Goal: Information Seeking & Learning: Learn about a topic

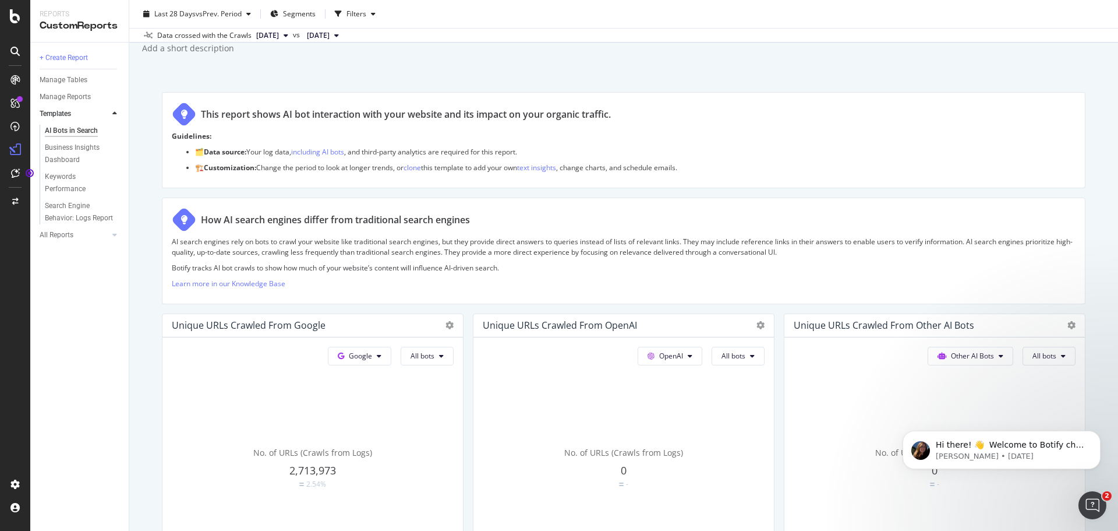
scroll to position [17, 0]
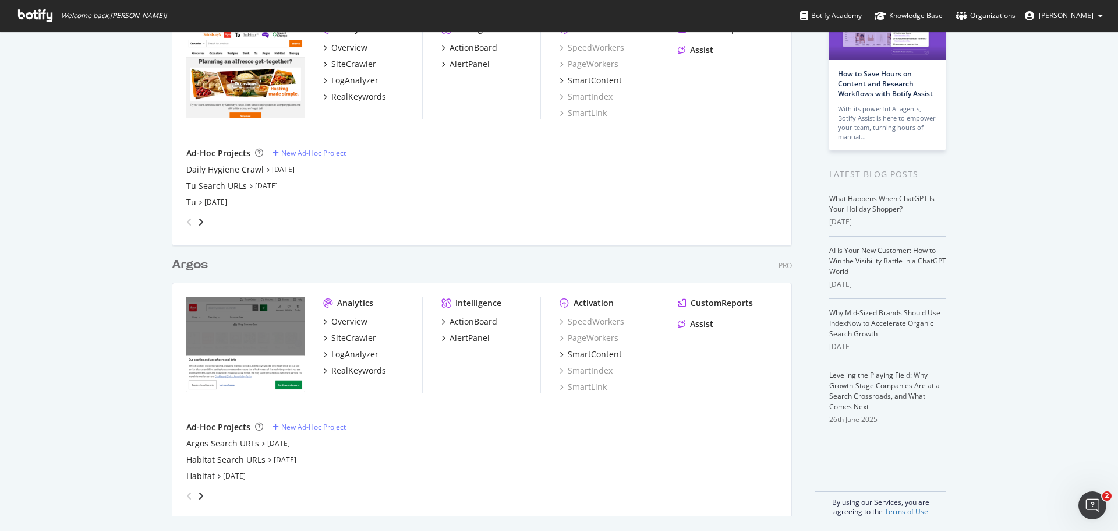
scroll to position [109, 0]
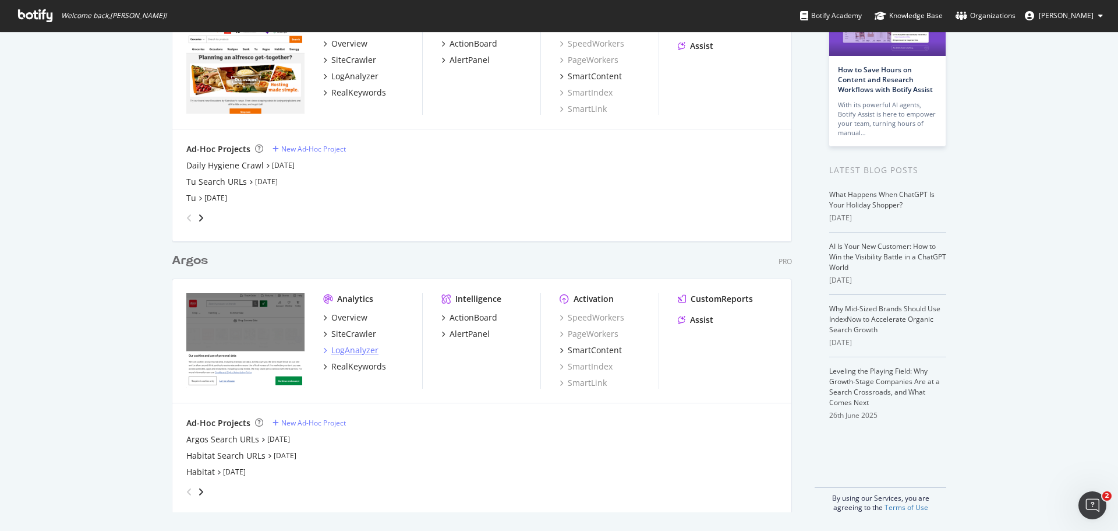
click at [366, 352] on div "LogAnalyzer" at bounding box center [354, 350] width 47 height 12
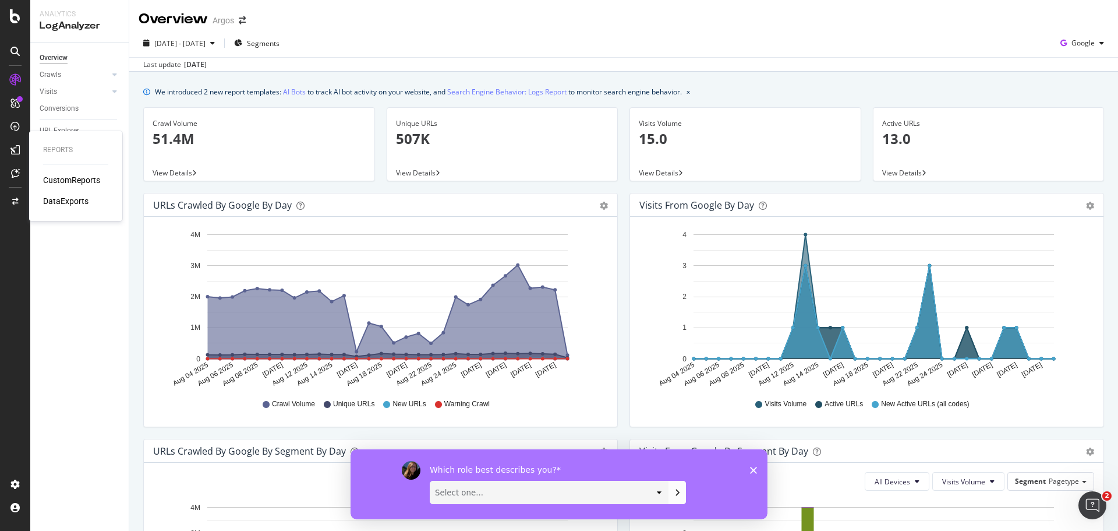
click at [65, 183] on div "CustomReports" at bounding box center [71, 180] width 57 height 12
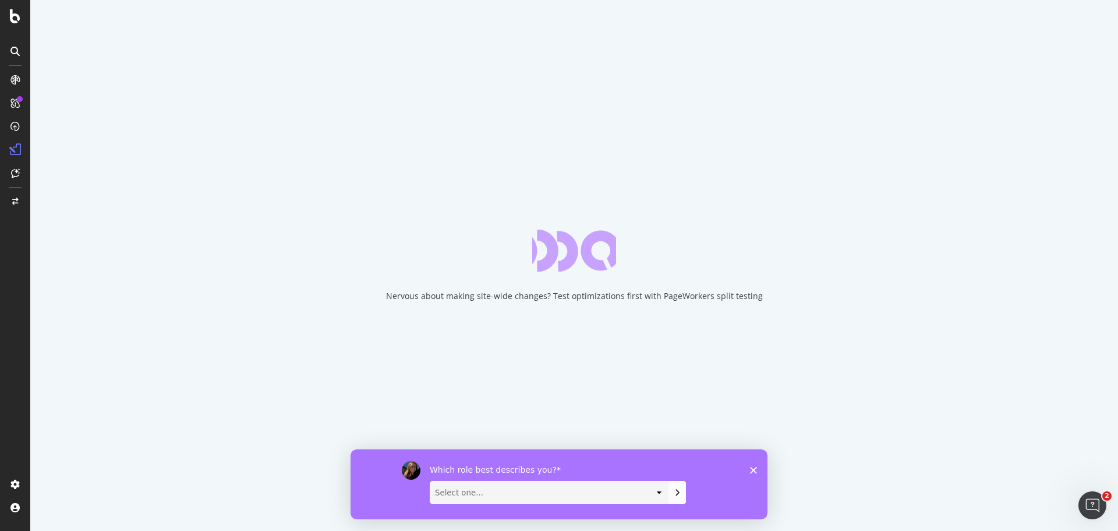
click at [656, 490] on select "Select one... Analyst/BI C-level Leadership Content Manager Engineer Marketing …" at bounding box center [549, 491] width 238 height 22
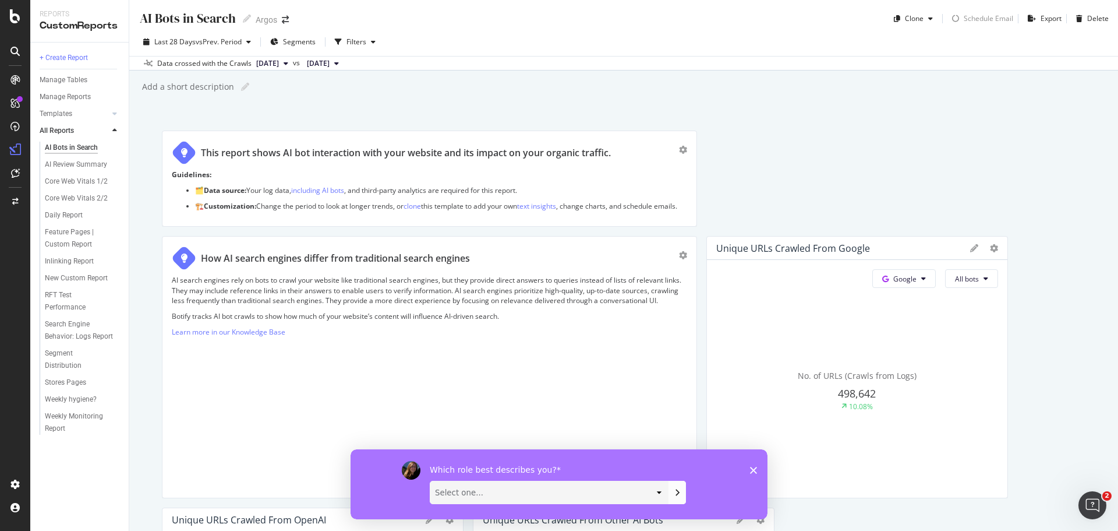
click at [755, 468] on polygon "Close survey" at bounding box center [753, 469] width 7 height 7
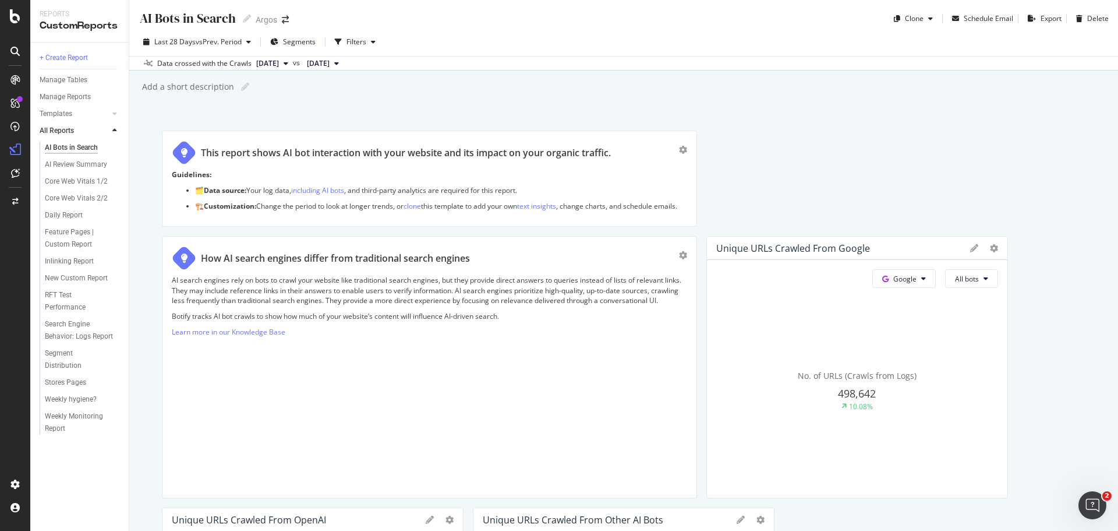
scroll to position [58, 0]
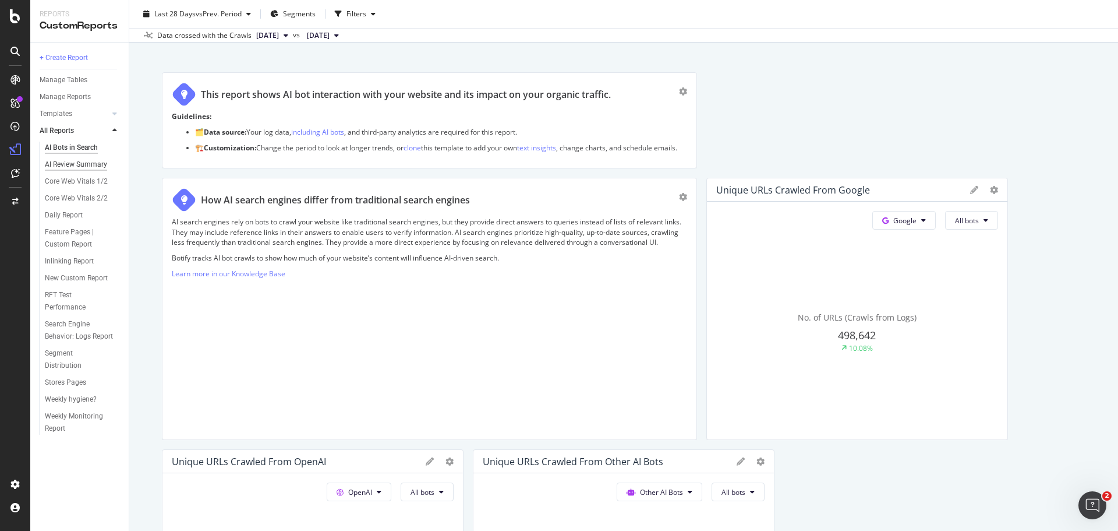
click at [63, 163] on div "AI Review Summary" at bounding box center [76, 164] width 62 height 12
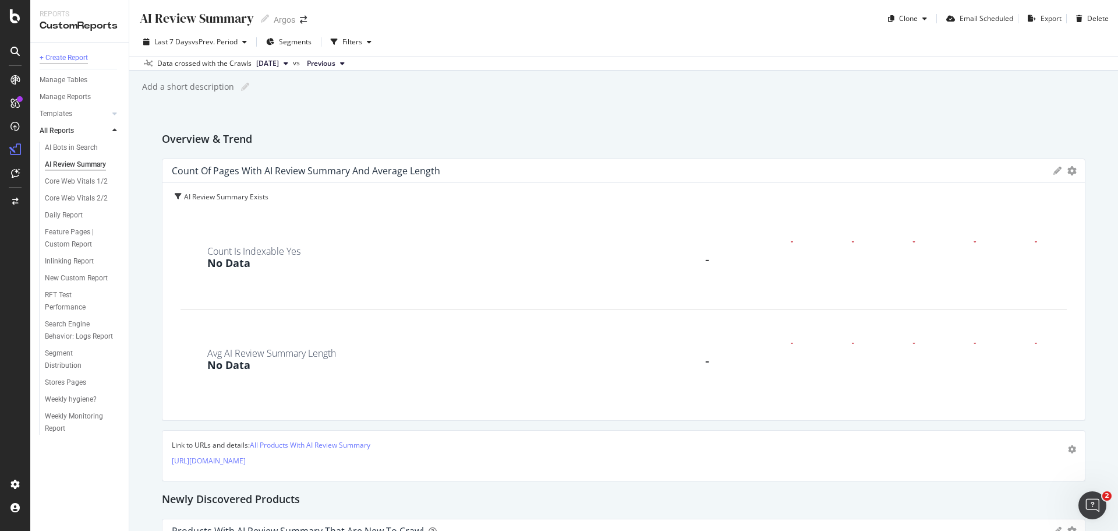
click at [65, 55] on div "+ Create Report" at bounding box center [64, 58] width 48 height 12
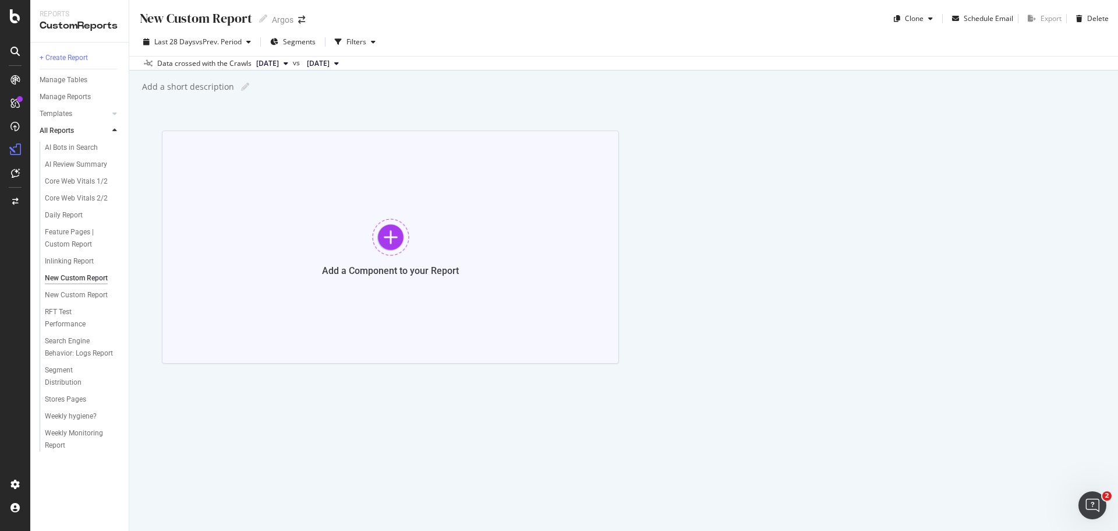
click at [468, 342] on div "Add a Component to your Report" at bounding box center [390, 246] width 457 height 233
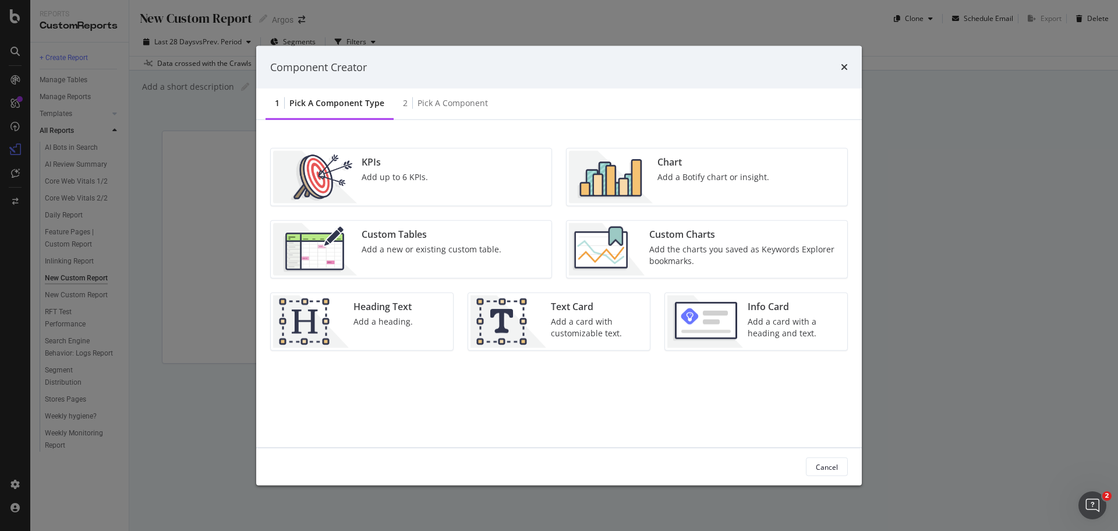
click at [377, 247] on div "Add a new or existing custom table." at bounding box center [432, 249] width 140 height 12
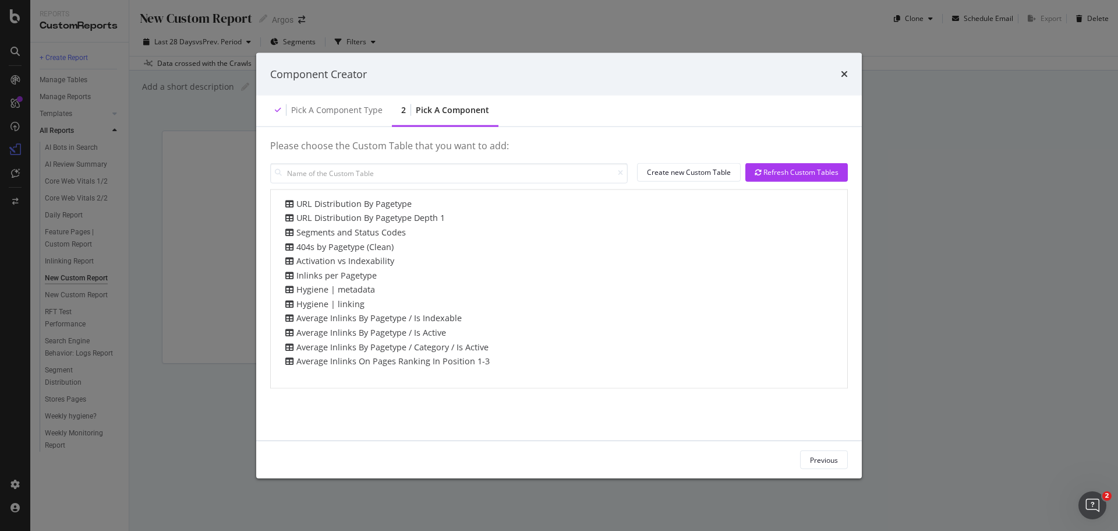
click at [354, 211] on div "URL Distribution By Pagetype URL Distribution By Pagetype Depth 1 Segments and …" at bounding box center [558, 281] width 553 height 169
click at [352, 207] on div "URL Distribution By Pagetype" at bounding box center [346, 203] width 129 height 12
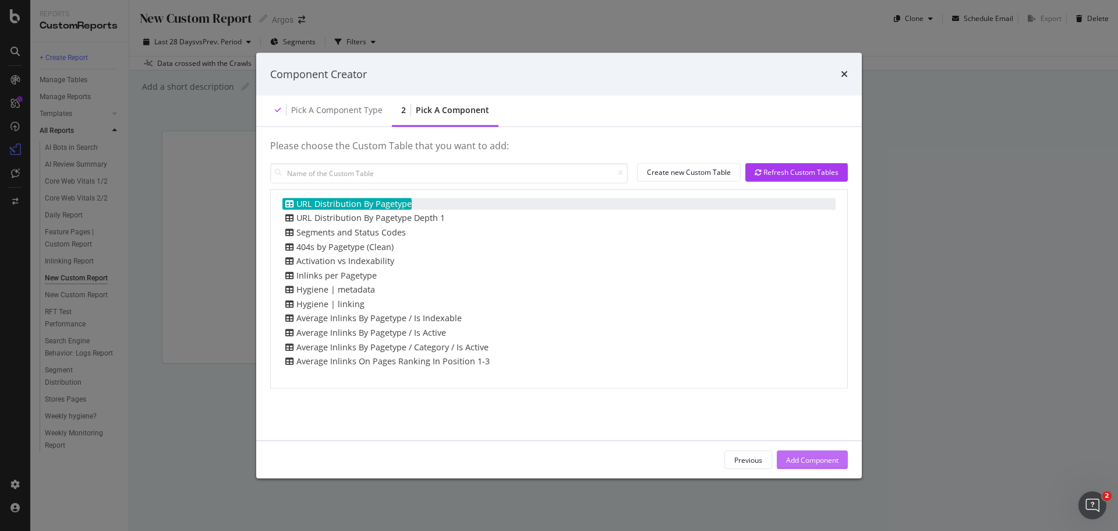
click at [800, 464] on div "Add Component" at bounding box center [812, 459] width 52 height 10
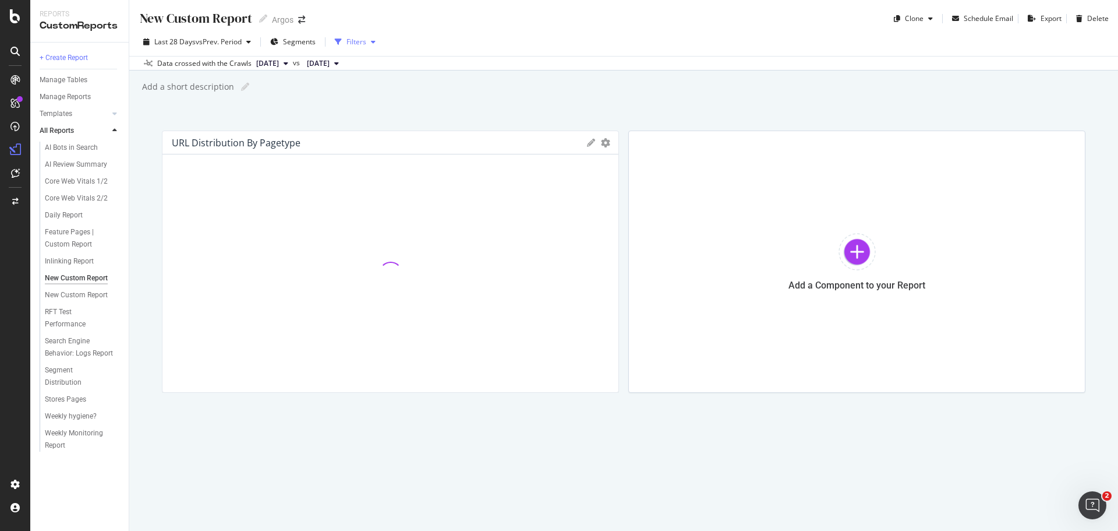
click at [361, 44] on div "Filters" at bounding box center [356, 42] width 20 height 10
click at [341, 41] on icon "button" at bounding box center [338, 41] width 7 height 7
click at [606, 142] on icon "gear" at bounding box center [605, 142] width 9 height 9
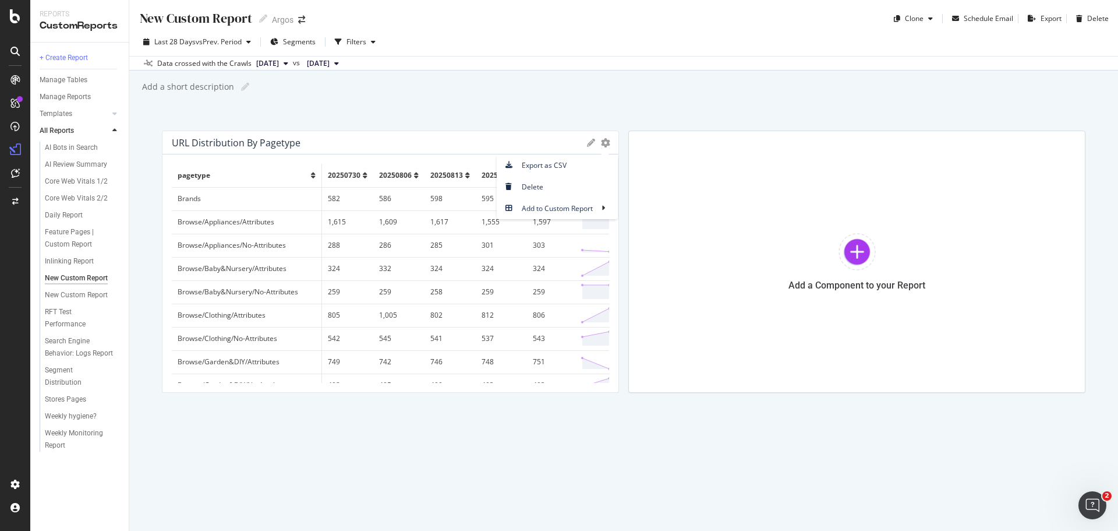
click at [393, 114] on div "New Custom Report New Custom Report Argos Clone Schedule Email Export Delete La…" at bounding box center [623, 265] width 989 height 531
click at [287, 44] on span "Segments" at bounding box center [299, 42] width 33 height 10
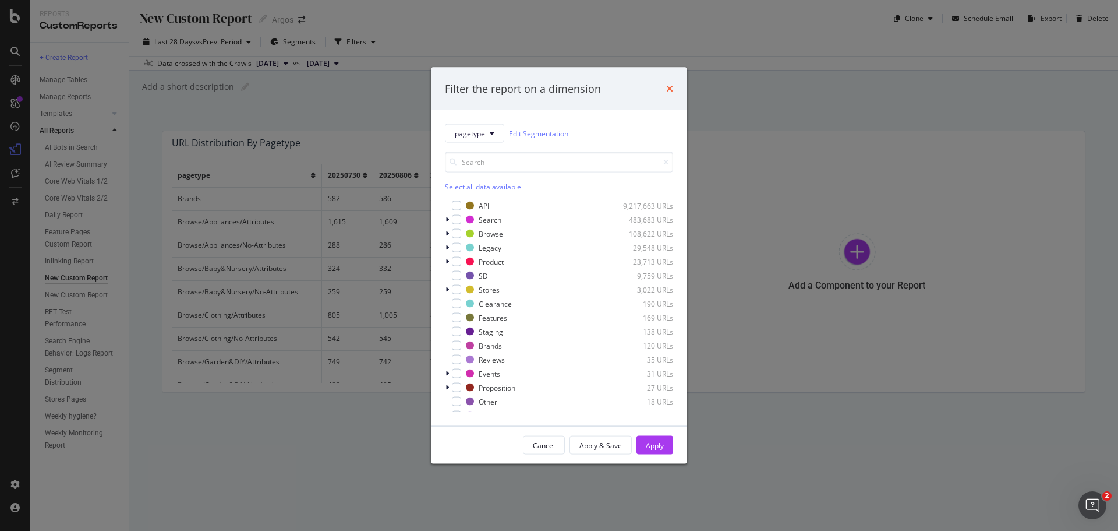
click at [667, 89] on icon "times" at bounding box center [669, 88] width 7 height 9
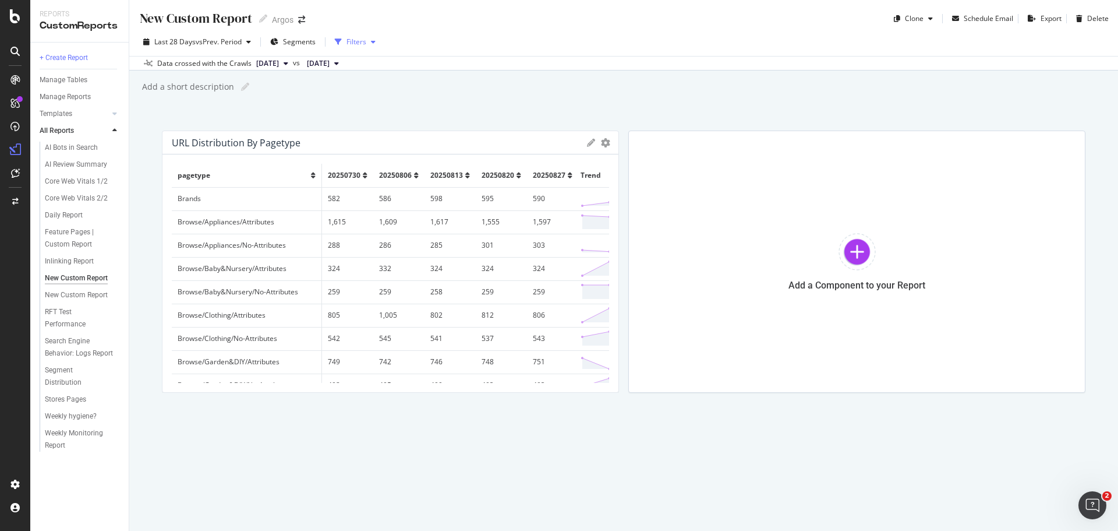
click at [344, 41] on div "button" at bounding box center [338, 42] width 16 height 16
click at [359, 42] on div "Filters" at bounding box center [356, 42] width 20 height 10
click at [374, 41] on icon "button" at bounding box center [373, 41] width 5 height 7
click at [339, 38] on icon "button" at bounding box center [338, 41] width 7 height 7
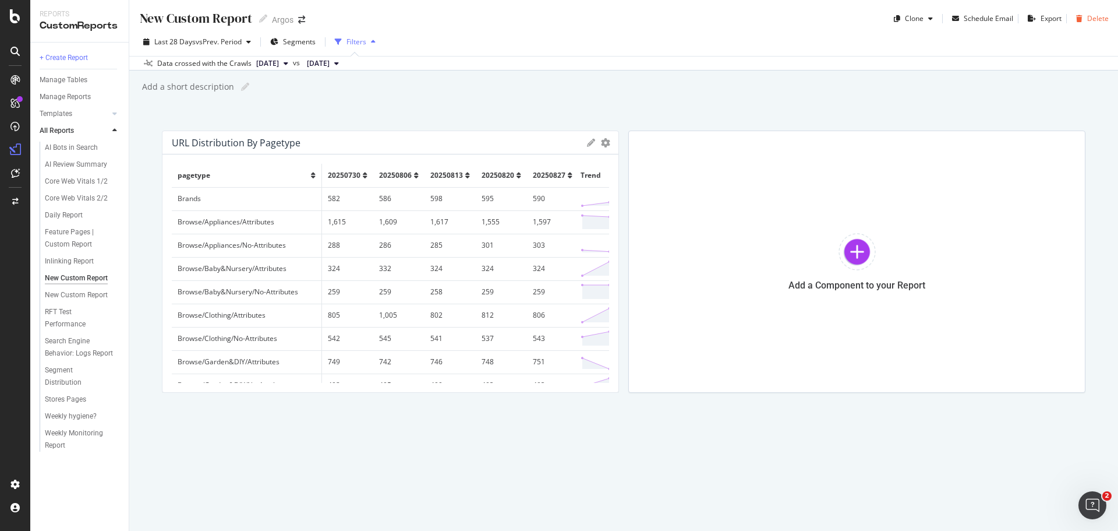
click at [1102, 20] on div "Delete" at bounding box center [1098, 18] width 22 height 10
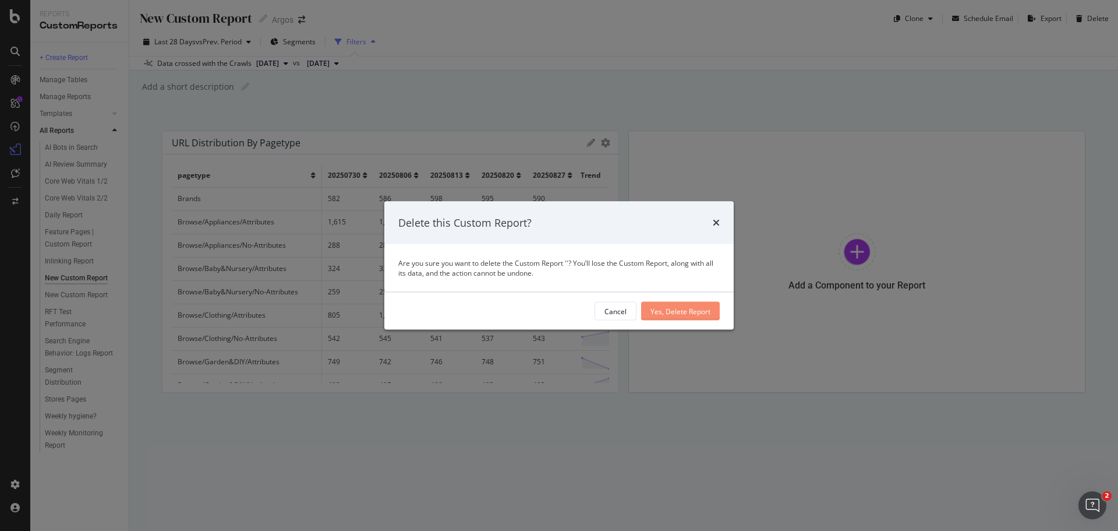
click at [667, 314] on div "Yes, Delete Report" at bounding box center [680, 311] width 60 height 10
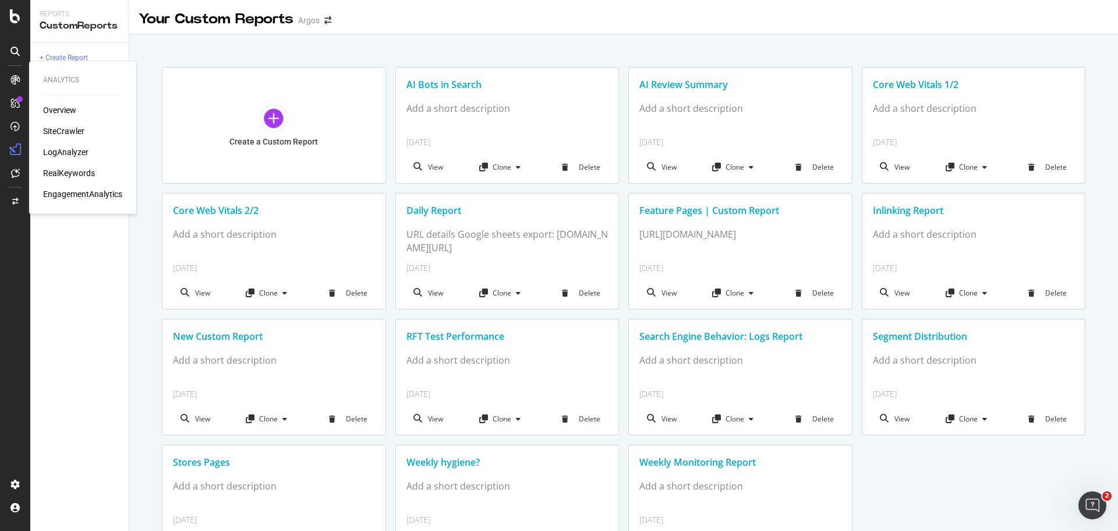
click at [54, 150] on div "LogAnalyzer" at bounding box center [65, 152] width 45 height 12
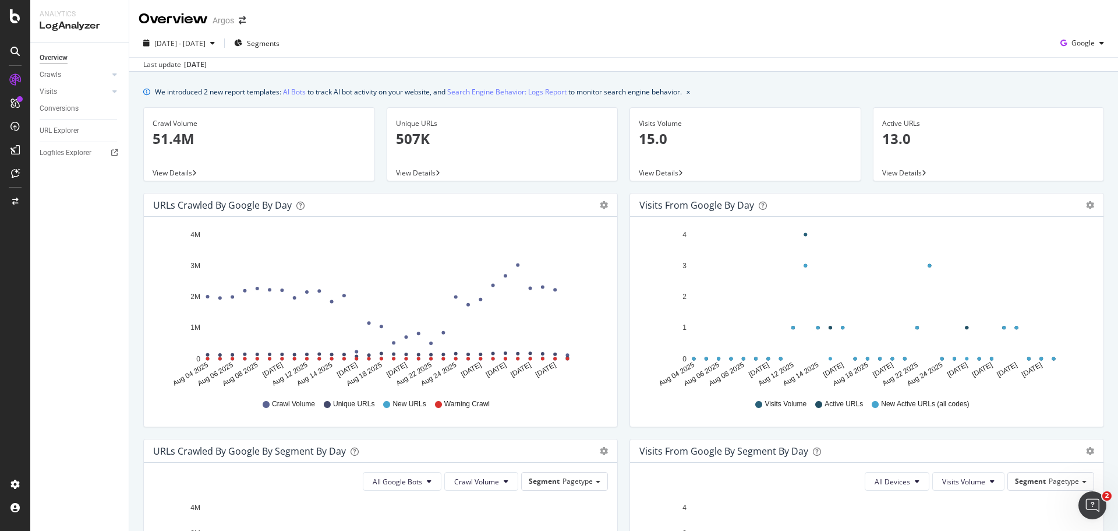
click at [133, 330] on div "We introduced 2 new report templates: AI Bots to track AI bot activity on your …" at bounding box center [623, 521] width 989 height 899
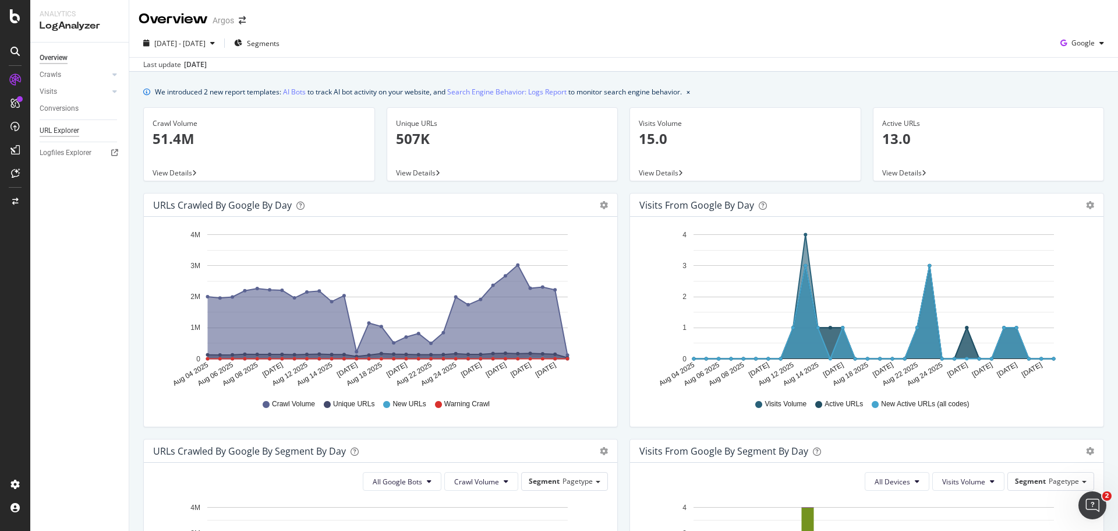
click at [50, 130] on div "URL Explorer" at bounding box center [60, 131] width 40 height 12
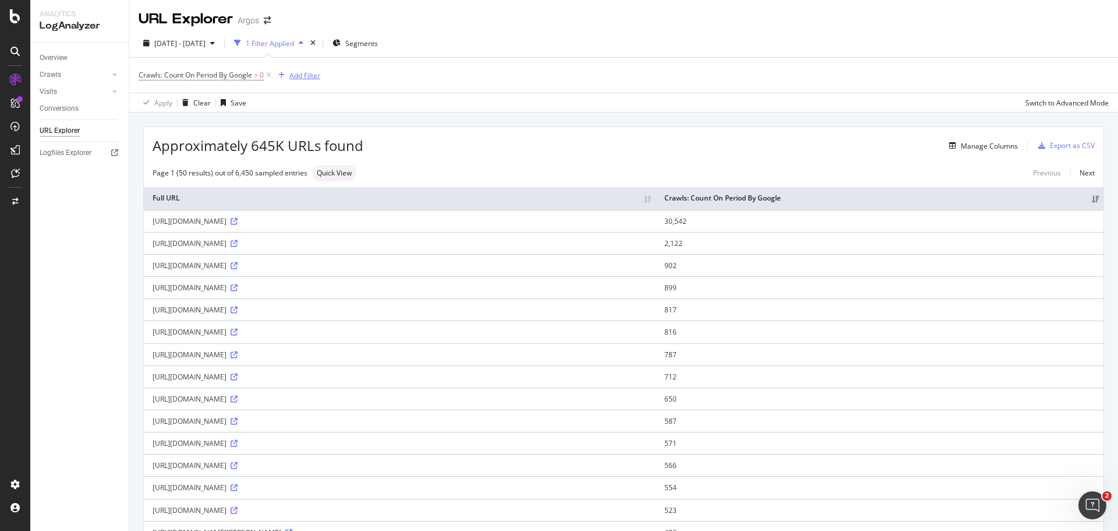
click at [291, 76] on div "Add Filter" at bounding box center [304, 75] width 31 height 10
click at [285, 156] on icon at bounding box center [286, 157] width 3 height 7
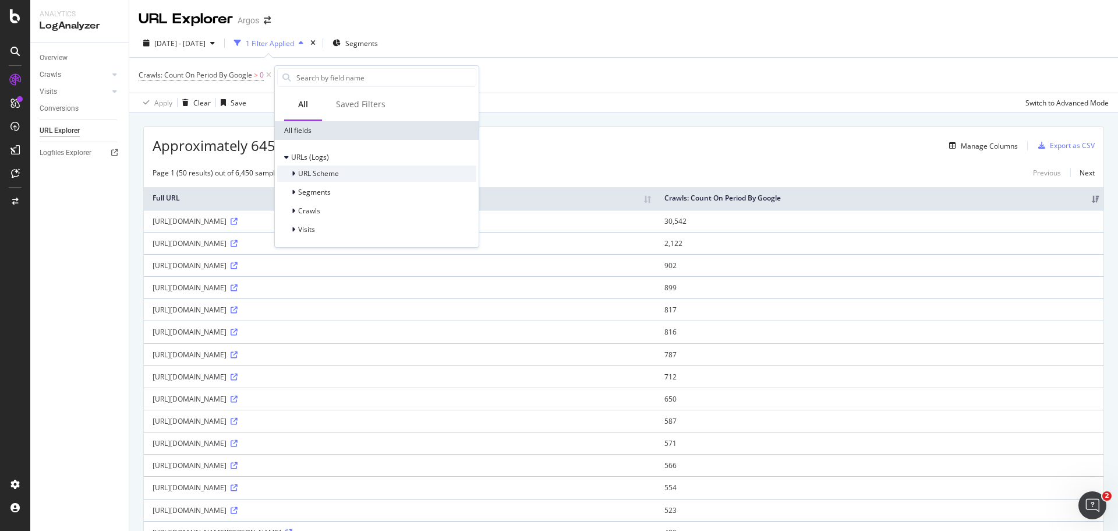
click at [297, 175] on div at bounding box center [294, 174] width 7 height 12
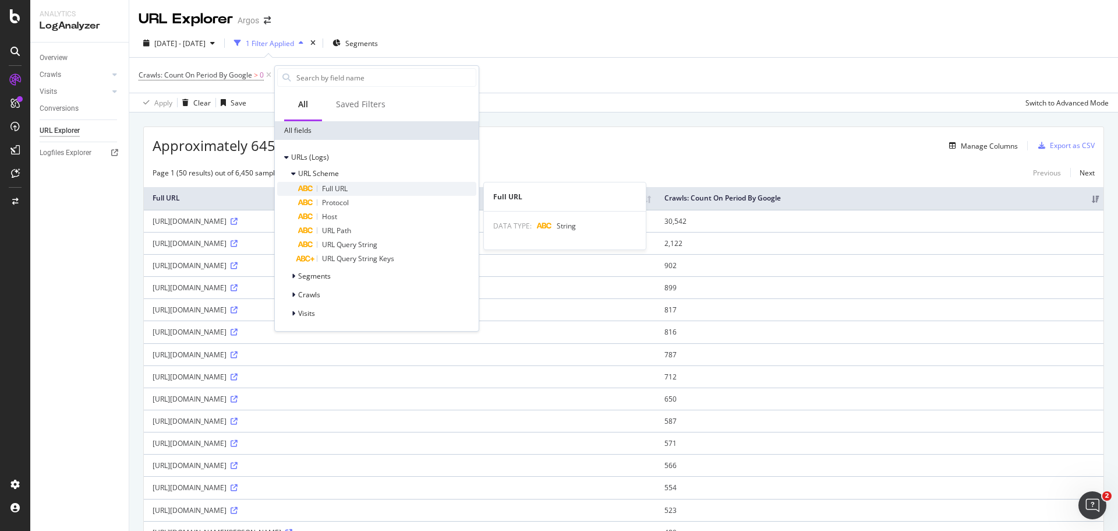
click at [353, 183] on div "Full URL" at bounding box center [387, 189] width 178 height 14
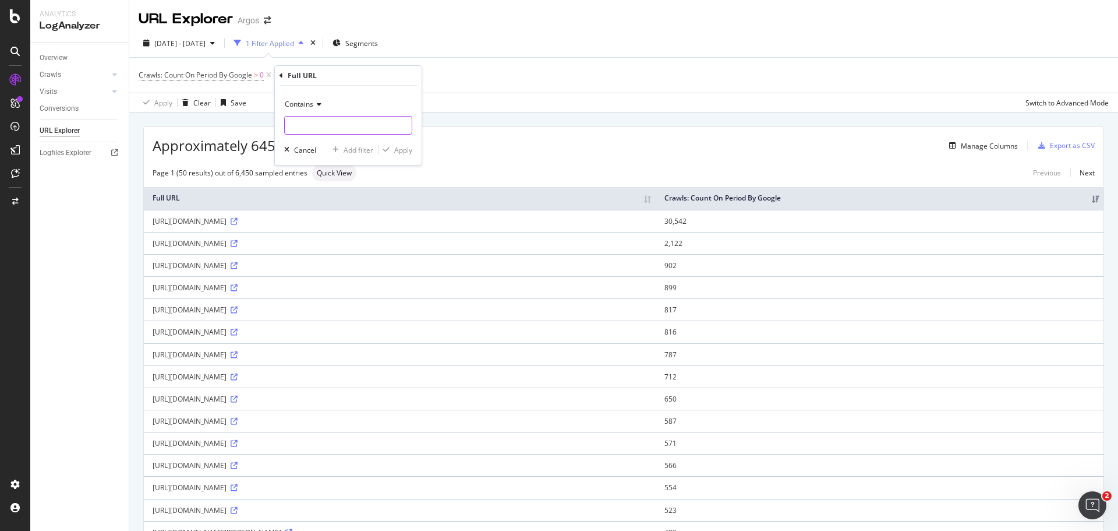
click at [374, 128] on input "text" at bounding box center [348, 125] width 127 height 19
type input "llms.txt"
click at [399, 152] on div "Apply" at bounding box center [403, 150] width 18 height 10
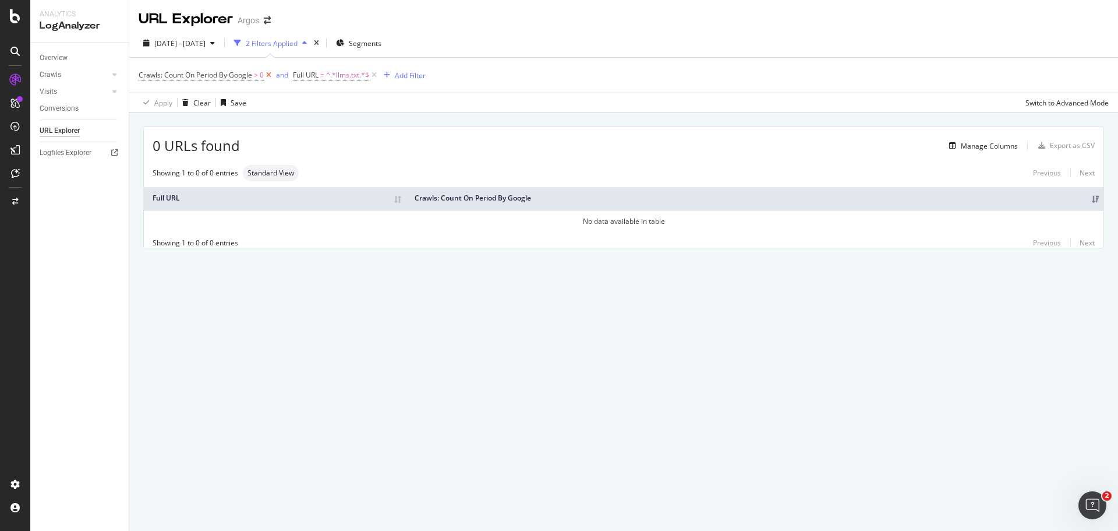
click at [268, 75] on icon at bounding box center [269, 75] width 10 height 12
click at [988, 145] on div "Manage Columns" at bounding box center [989, 146] width 57 height 10
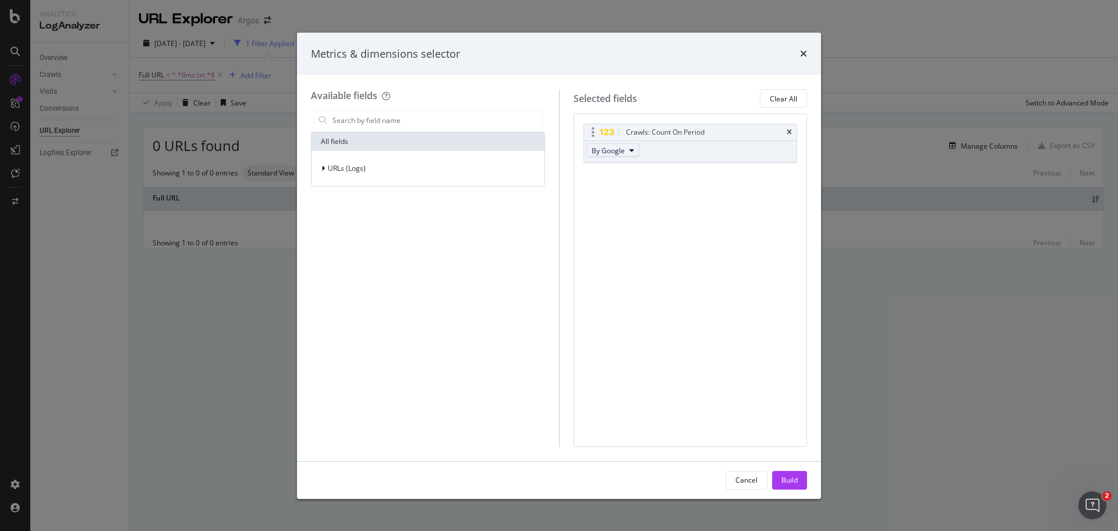
click at [624, 147] on button "By Google" at bounding box center [612, 150] width 53 height 14
click at [790, 130] on icon "times" at bounding box center [789, 132] width 5 height 7
click at [698, 173] on div "No Column Selected You can use this field as a To pick up a draggable item, pre…" at bounding box center [691, 280] width 234 height 333
click at [682, 130] on div "No Column Selected" at bounding box center [690, 133] width 66 height 10
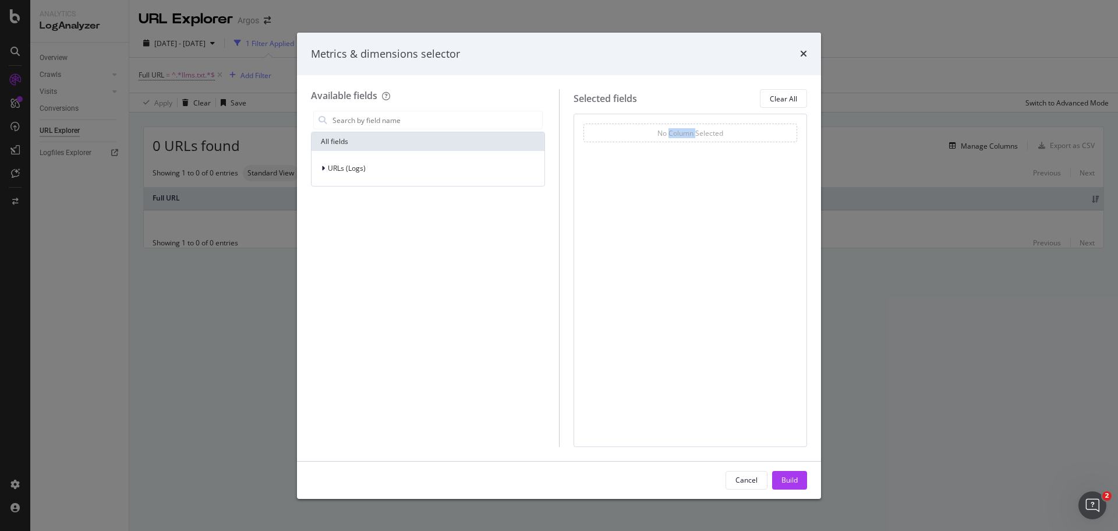
click at [682, 130] on div "No Column Selected" at bounding box center [690, 133] width 66 height 10
click at [322, 167] on icon "modal" at bounding box center [322, 168] width 3 height 7
click at [329, 222] on icon "modal" at bounding box center [329, 221] width 3 height 7
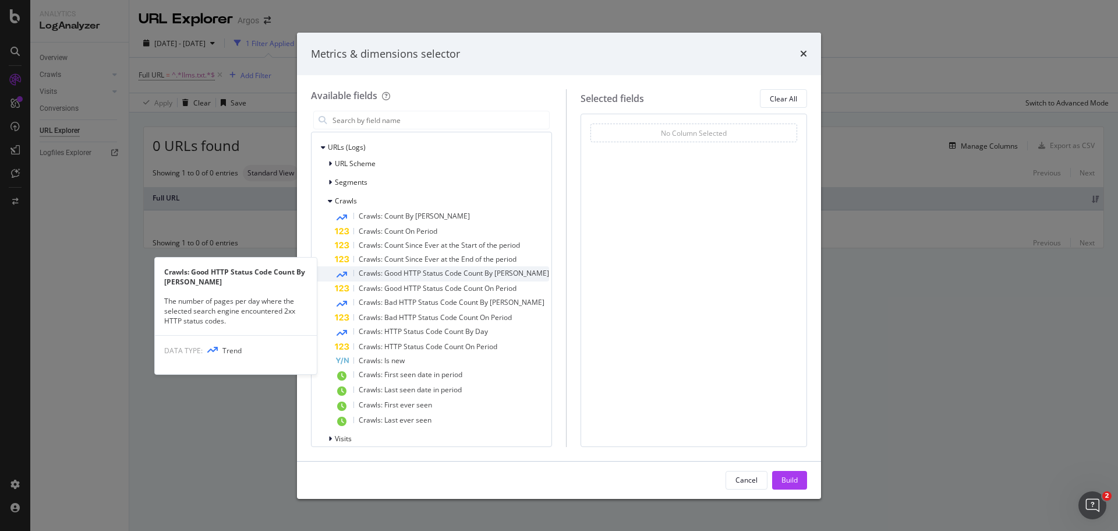
scroll to position [31, 0]
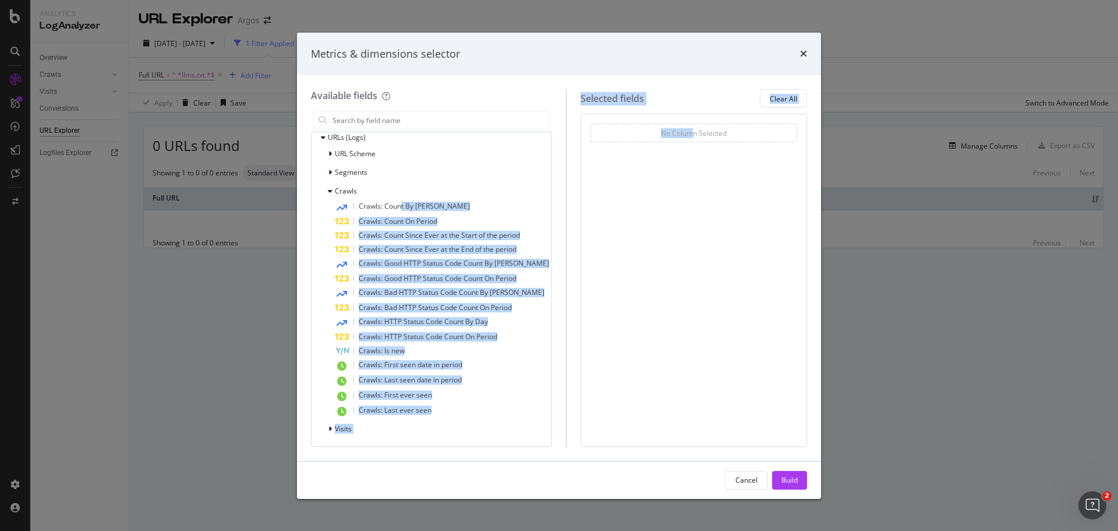
drag, startPoint x: 402, startPoint y: 207, endPoint x: 687, endPoint y: 144, distance: 292.1
click at [687, 144] on div "Available fields All fields URLs (Logs) URL Scheme Segments Crawls Crawls: Coun…" at bounding box center [559, 267] width 496 height 357
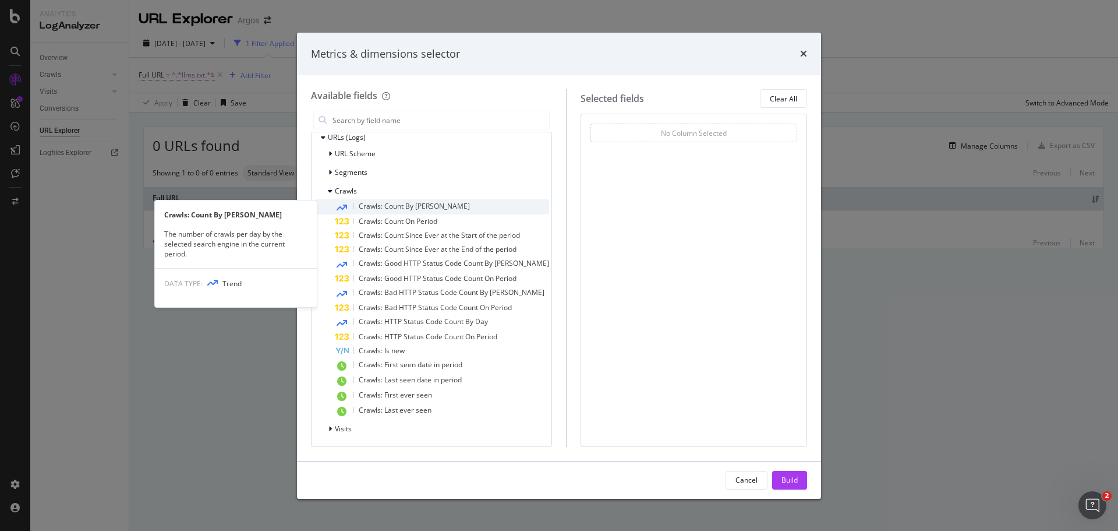
click at [374, 205] on span "Crawls: Count By [PERSON_NAME]" at bounding box center [414, 206] width 111 height 10
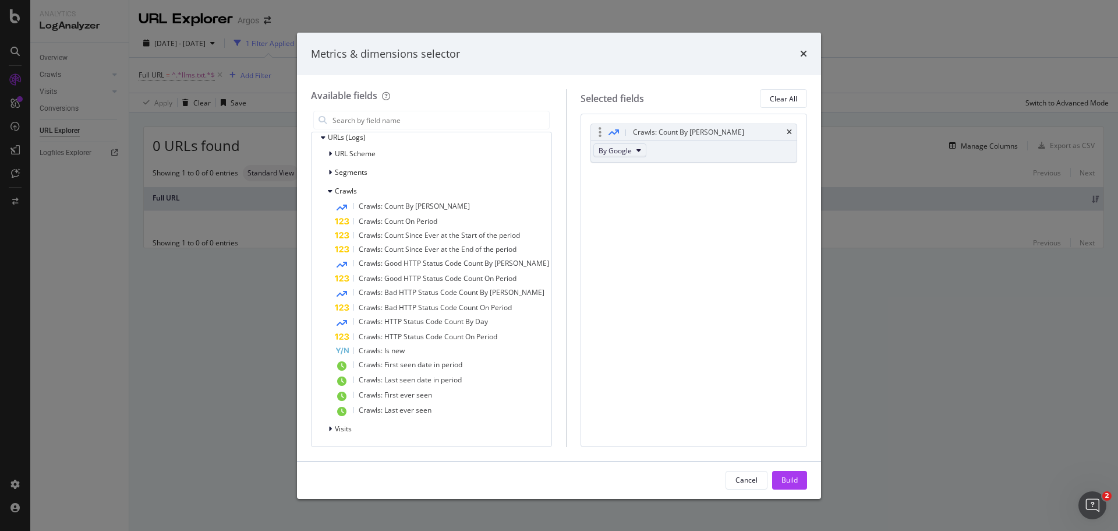
click at [637, 154] on icon "modal" at bounding box center [639, 150] width 5 height 7
click at [609, 132] on icon "modal" at bounding box center [614, 132] width 10 height 9
click at [634, 129] on div "Crawls: Count By [PERSON_NAME]" at bounding box center [688, 132] width 111 height 12
click at [613, 151] on span "By Google" at bounding box center [615, 151] width 33 height 10
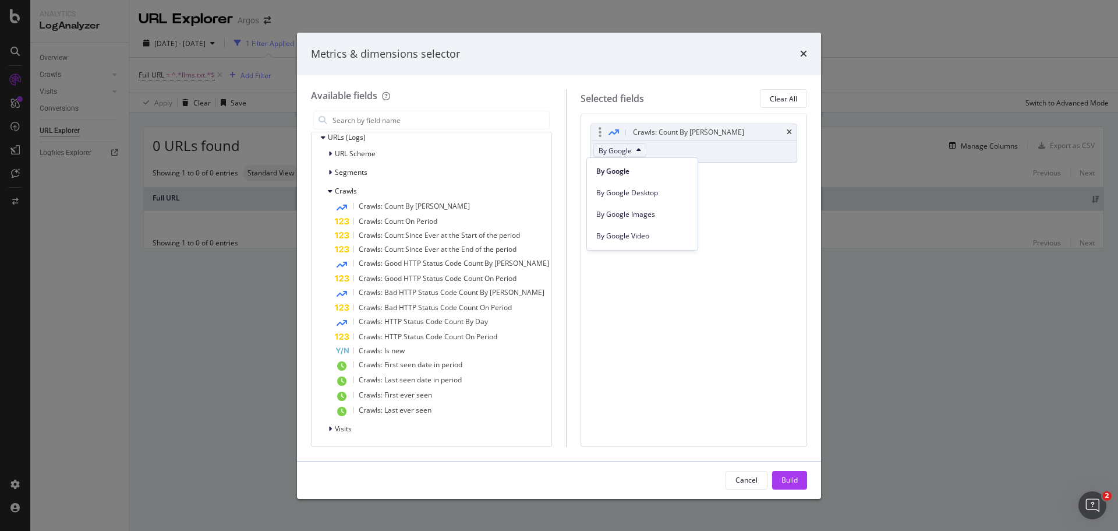
click at [613, 151] on span "By Google" at bounding box center [615, 151] width 33 height 10
click at [751, 476] on div "Cancel" at bounding box center [747, 480] width 22 height 10
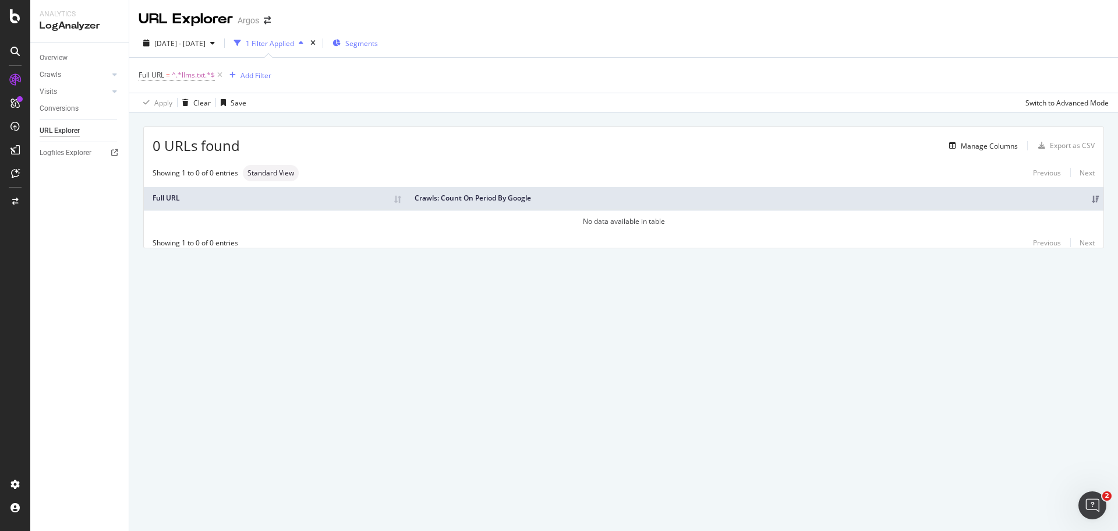
click at [378, 44] on span "Segments" at bounding box center [361, 43] width 33 height 10
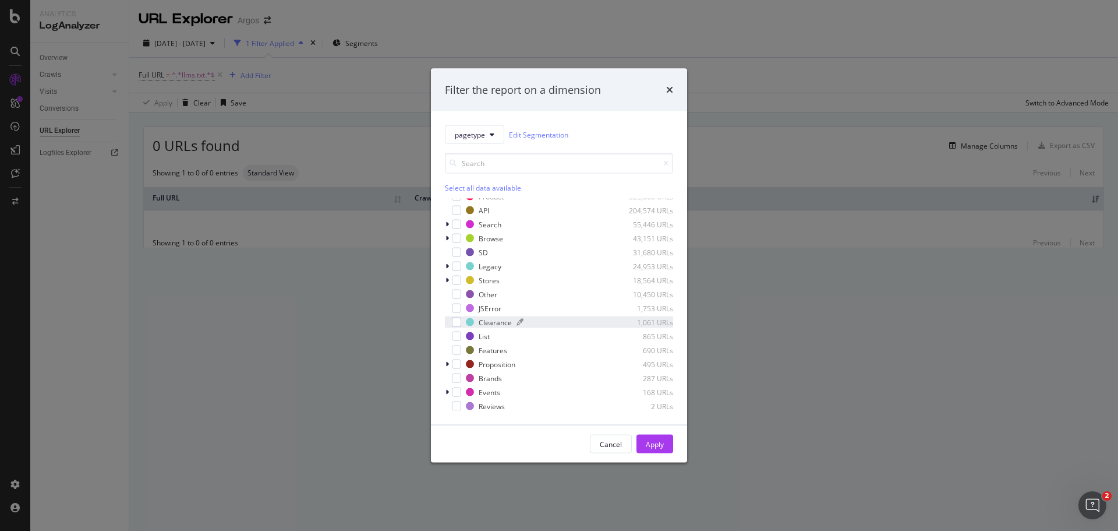
scroll to position [0, 0]
click at [606, 443] on div "Cancel" at bounding box center [611, 444] width 22 height 10
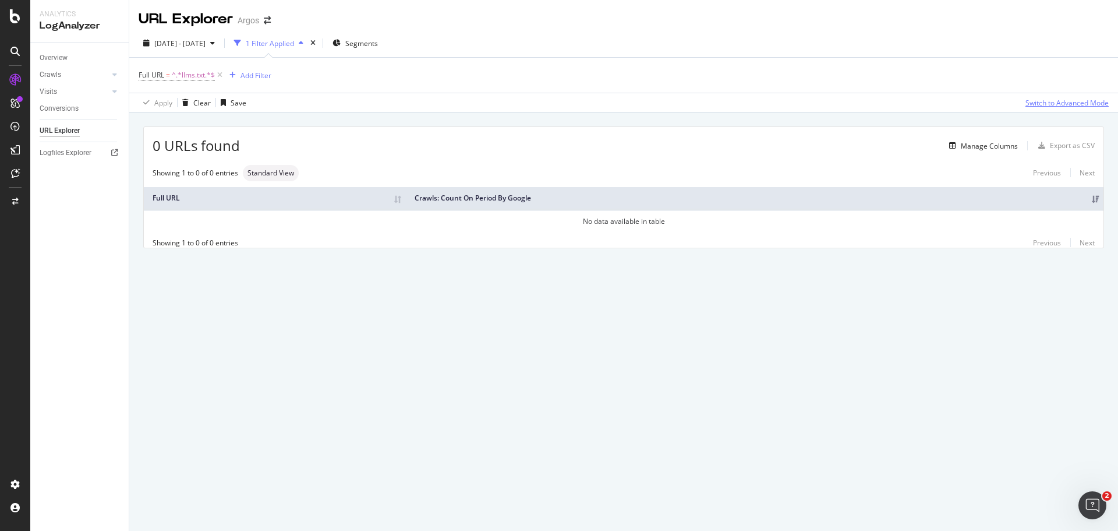
click at [1033, 104] on div "Switch to Advanced Mode" at bounding box center [1067, 103] width 83 height 10
click at [984, 145] on div "Manage Columns" at bounding box center [989, 146] width 57 height 10
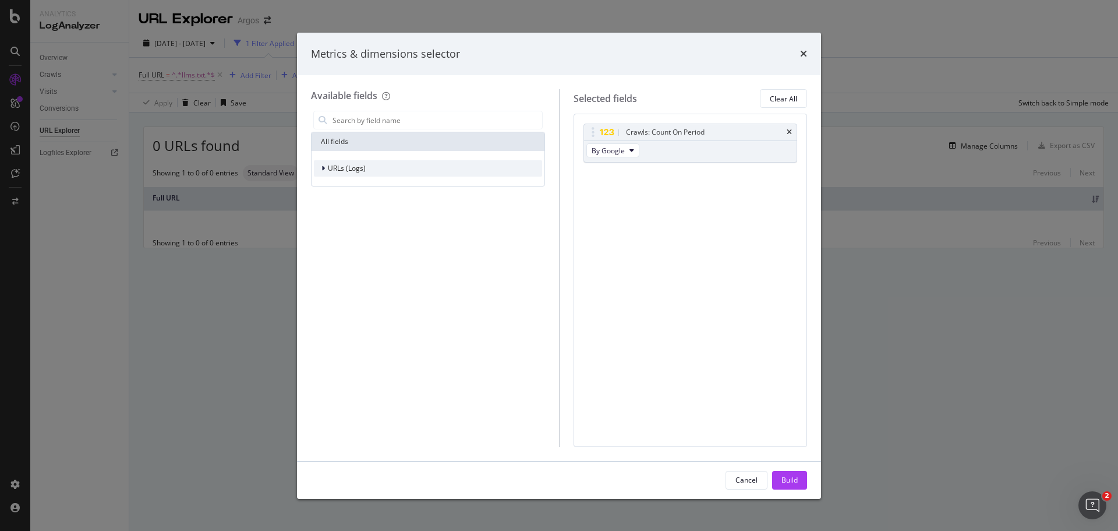
click at [336, 164] on span "URLs (Logs)" at bounding box center [347, 168] width 38 height 10
click at [346, 222] on span "Crawls" at bounding box center [346, 222] width 22 height 10
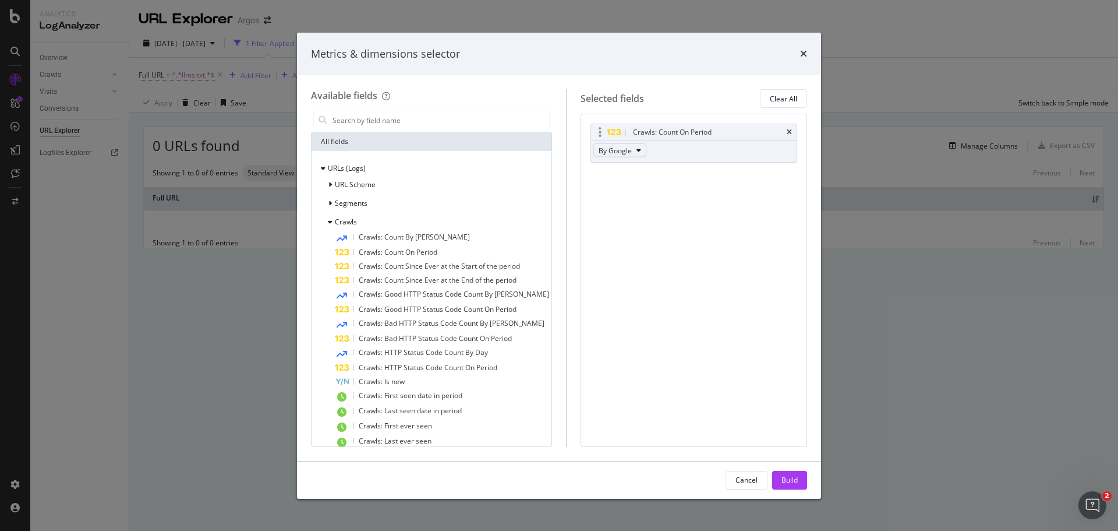
click at [604, 152] on span "By Google" at bounding box center [615, 151] width 33 height 10
click at [606, 133] on icon "modal" at bounding box center [613, 133] width 15 height 8
click at [742, 479] on div "Cancel" at bounding box center [747, 480] width 22 height 10
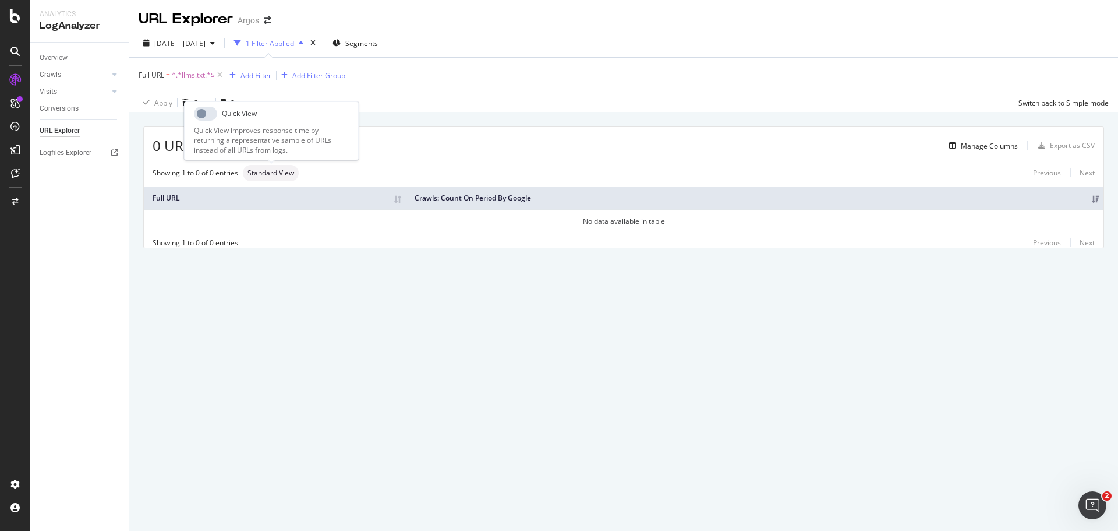
click at [255, 169] on span "Standard View" at bounding box center [270, 172] width 47 height 7
click at [226, 113] on div "Quick View" at bounding box center [271, 114] width 155 height 14
click at [319, 330] on div "URL Explorer Argos [DATE] - [DATE] 1 Filter Applied Segments Full URL = ^.*llms…" at bounding box center [623, 265] width 989 height 531
click at [72, 154] on div "Logfiles Explorer" at bounding box center [66, 153] width 52 height 12
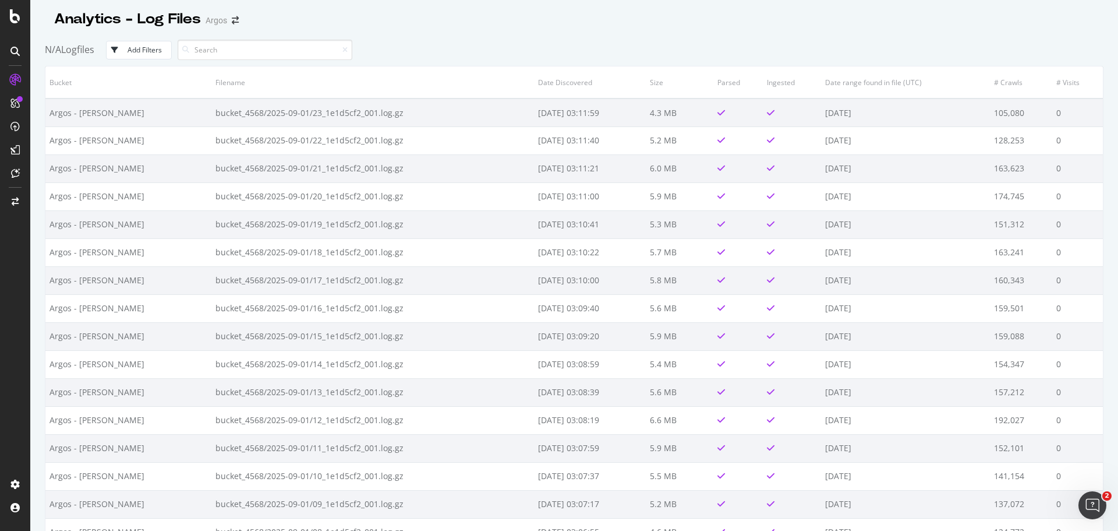
click at [214, 54] on input at bounding box center [265, 50] width 175 height 20
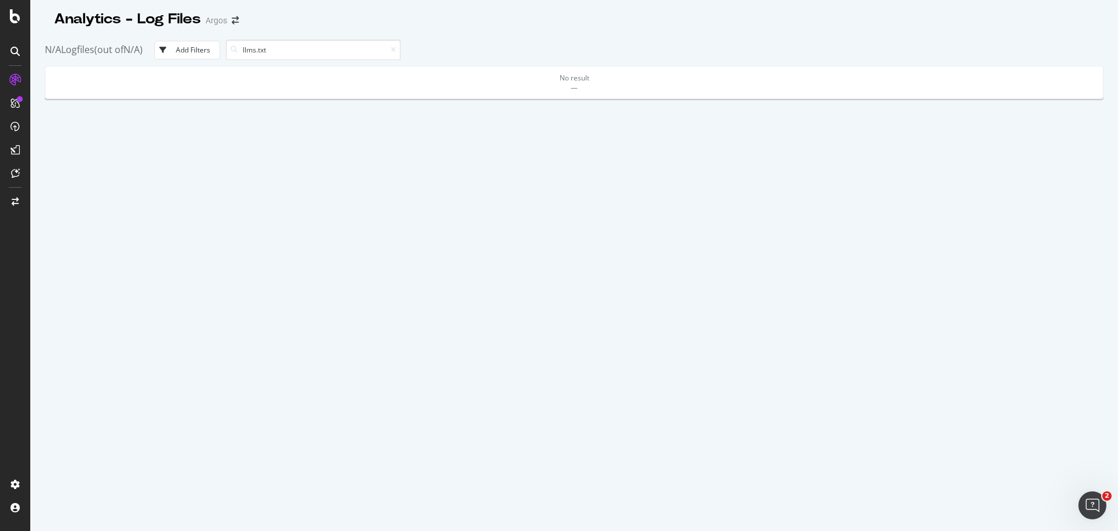
type input "llms.txt"
click at [204, 51] on div "Add Filters" at bounding box center [193, 50] width 34 height 10
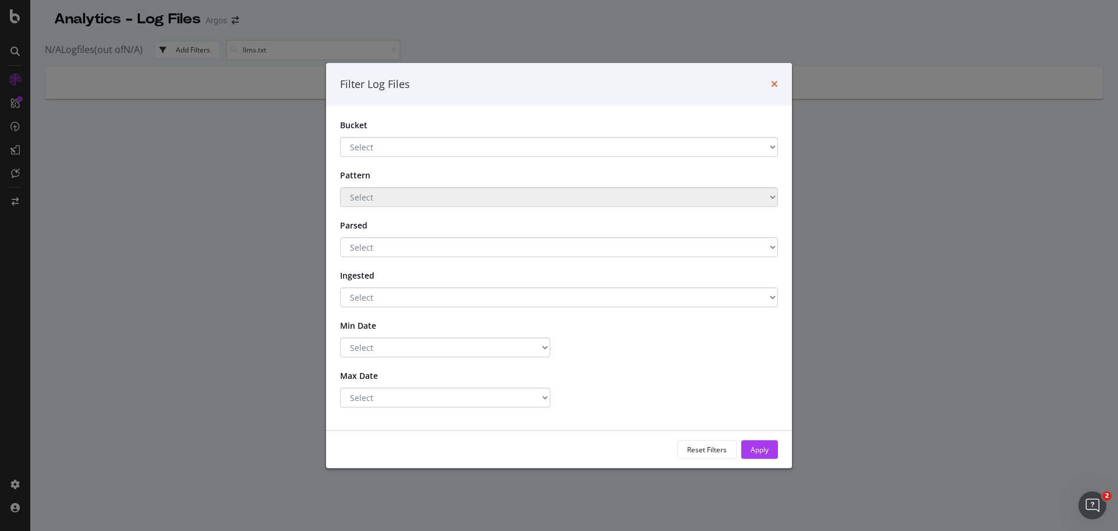
click at [774, 84] on icon "times" at bounding box center [774, 83] width 7 height 9
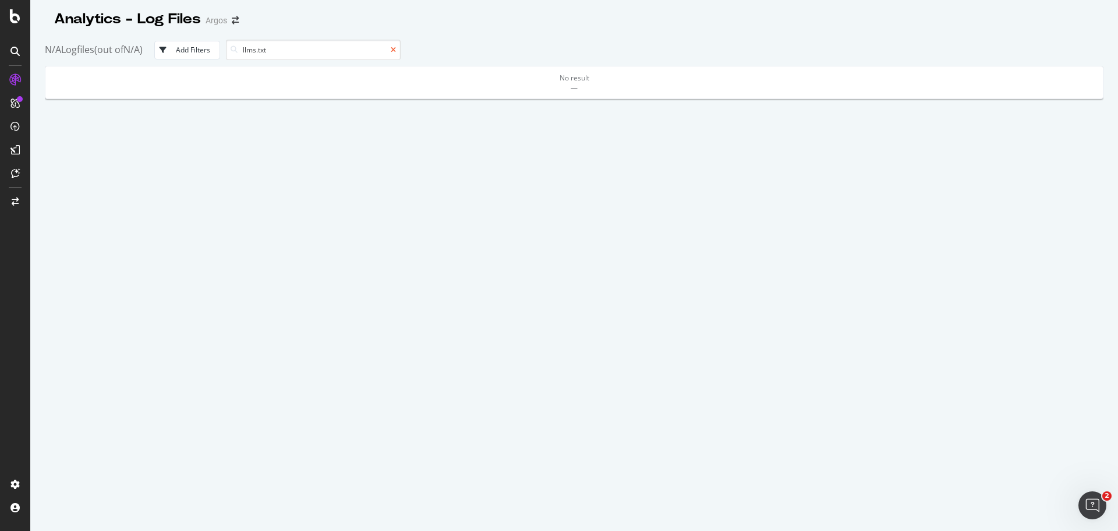
click at [396, 51] on icon at bounding box center [393, 50] width 5 height 7
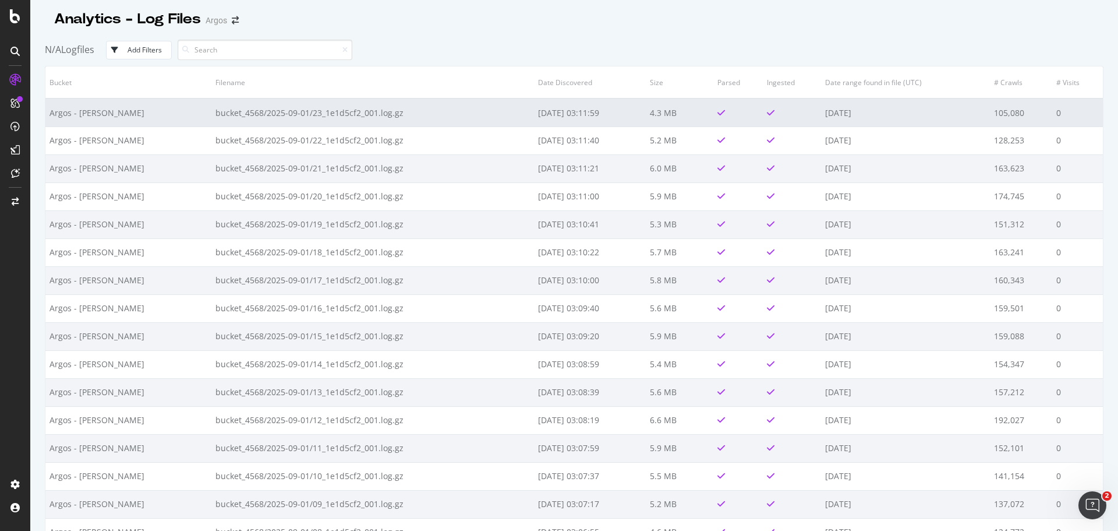
click at [384, 121] on td "bucket_4568/2025-09-01/23_1e1d5cf2_001.log.gz" at bounding box center [372, 112] width 322 height 28
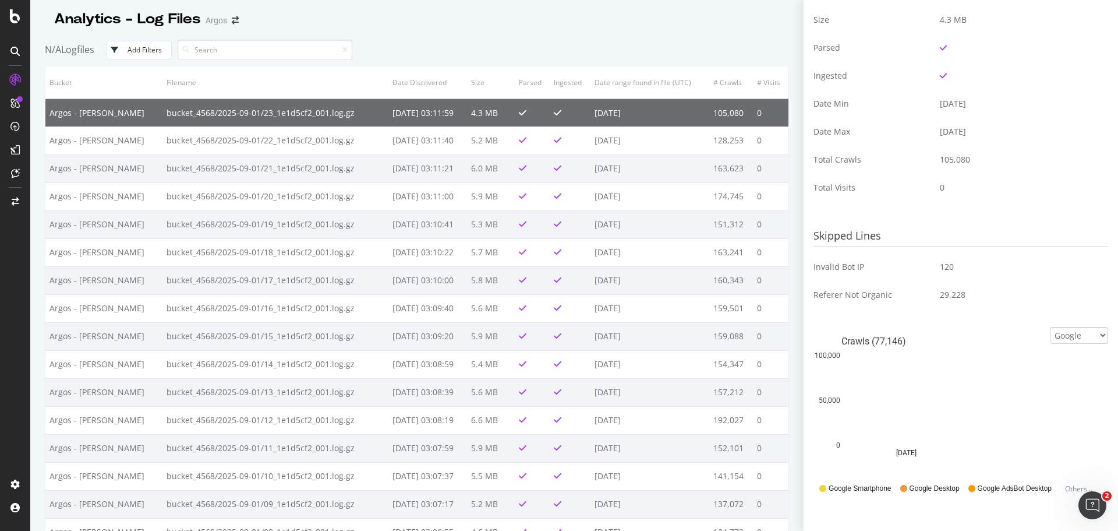
scroll to position [233, 0]
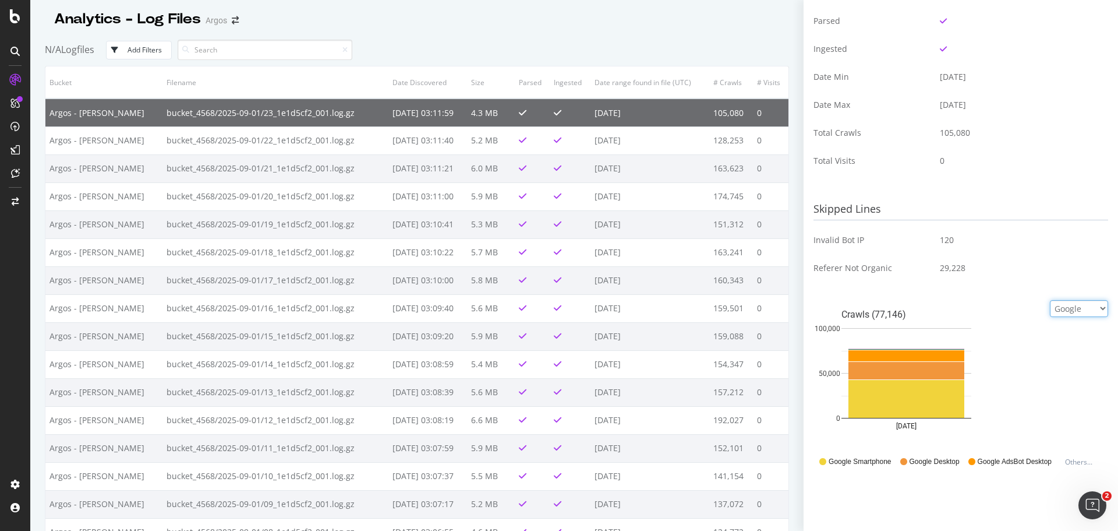
click at [1086, 309] on select "Google Bing OpenAI Other AI Bots" at bounding box center [1079, 308] width 58 height 17
click at [1050, 303] on select "Google Bing OpenAI Other AI Bots" at bounding box center [1079, 308] width 58 height 17
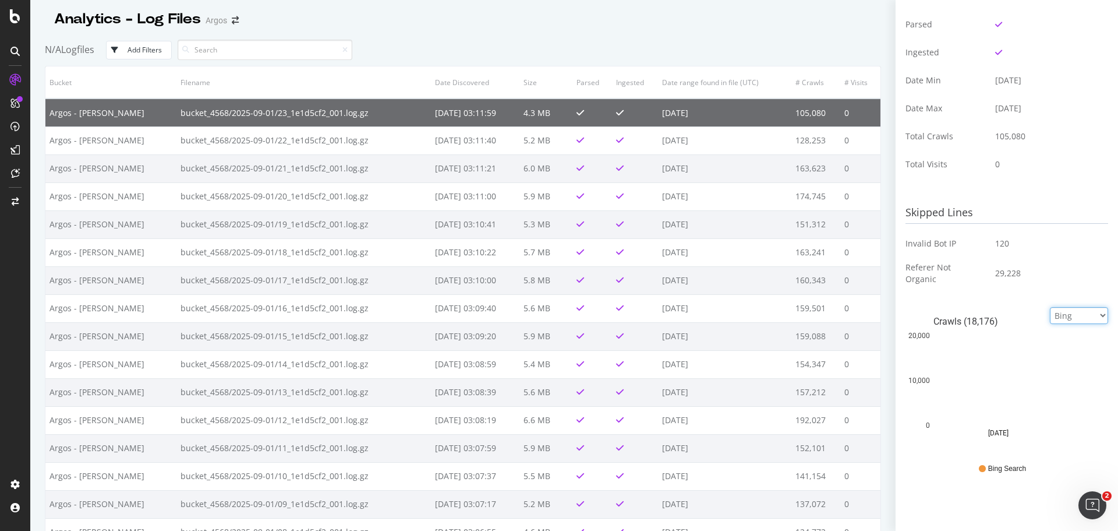
scroll to position [236, 0]
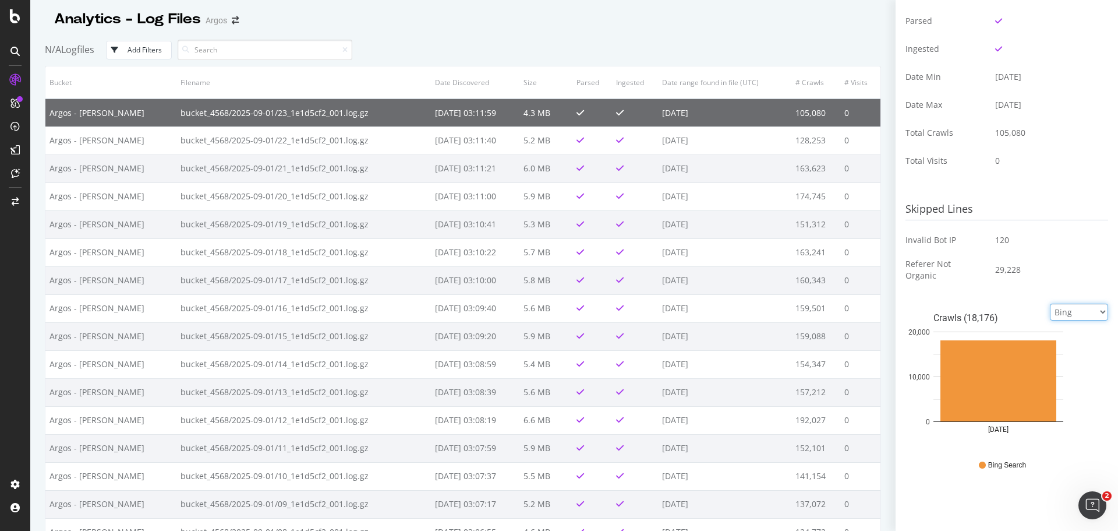
click at [1066, 312] on select "Google Bing OpenAI Other AI Bots" at bounding box center [1079, 311] width 58 height 17
click at [1050, 303] on select "Google Bing OpenAI Other AI Bots" at bounding box center [1079, 311] width 58 height 17
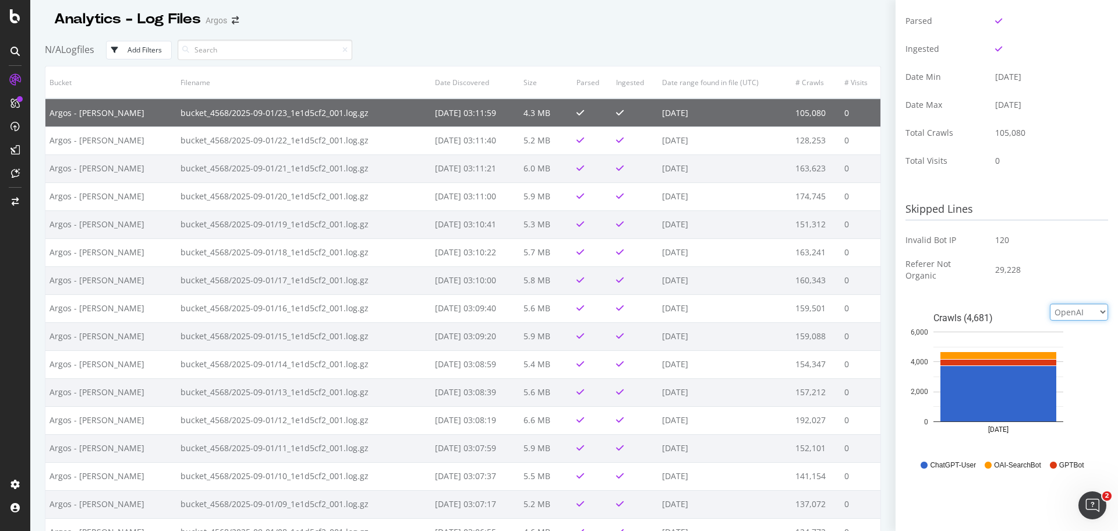
click at [1063, 312] on select "Google Bing OpenAI Other AI Bots" at bounding box center [1079, 311] width 58 height 17
select select "ai_bots"
click at [1050, 303] on select "Google Bing OpenAI Other AI Bots" at bounding box center [1079, 311] width 58 height 17
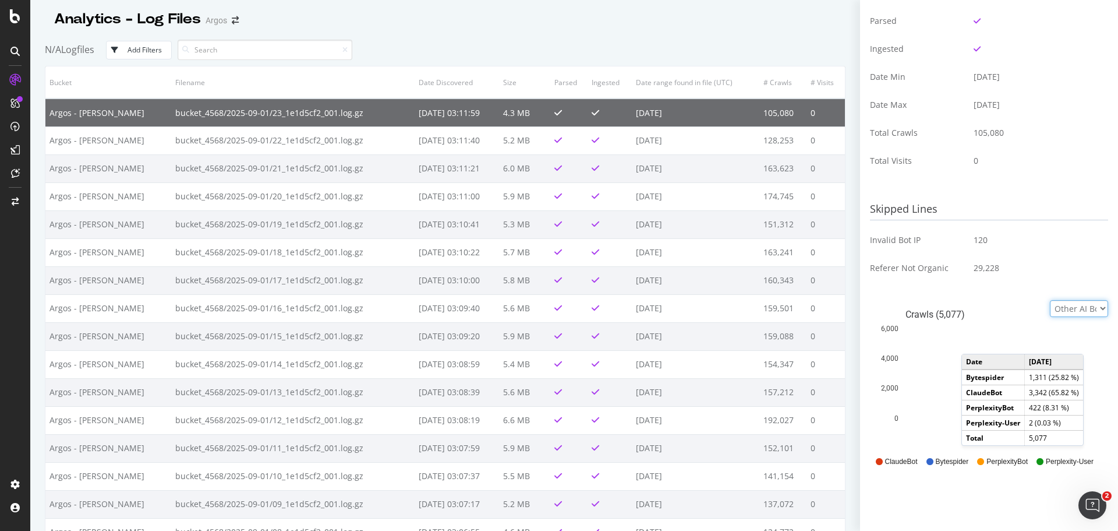
scroll to position [0, 0]
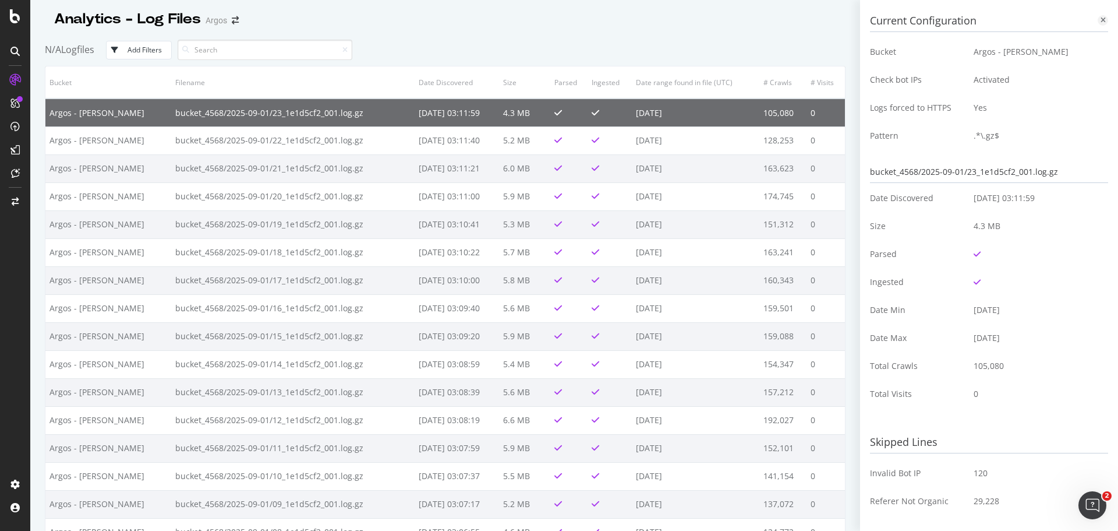
click at [1101, 22] on icon at bounding box center [1103, 20] width 5 height 7
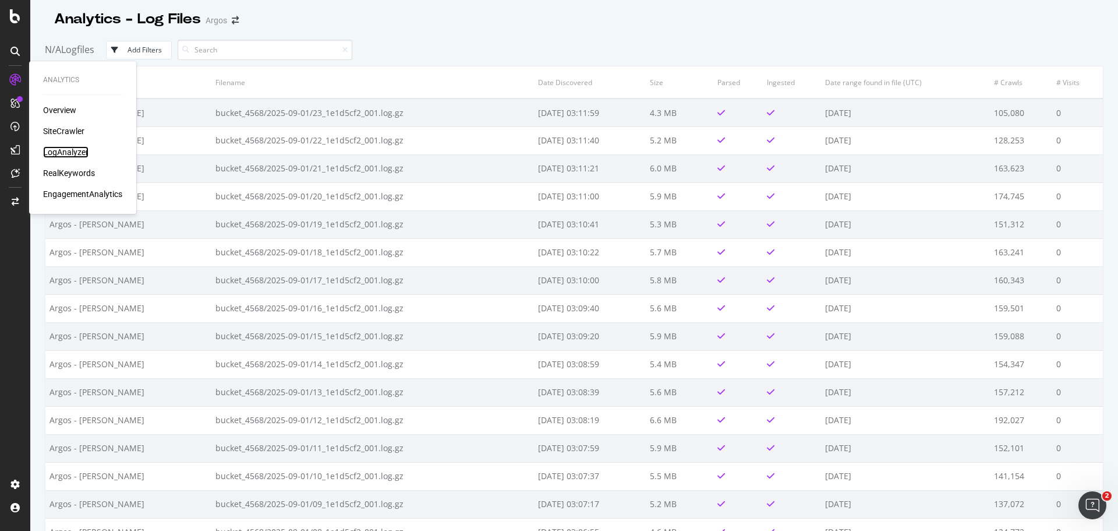
click at [73, 151] on div "LogAnalyzer" at bounding box center [65, 152] width 45 height 12
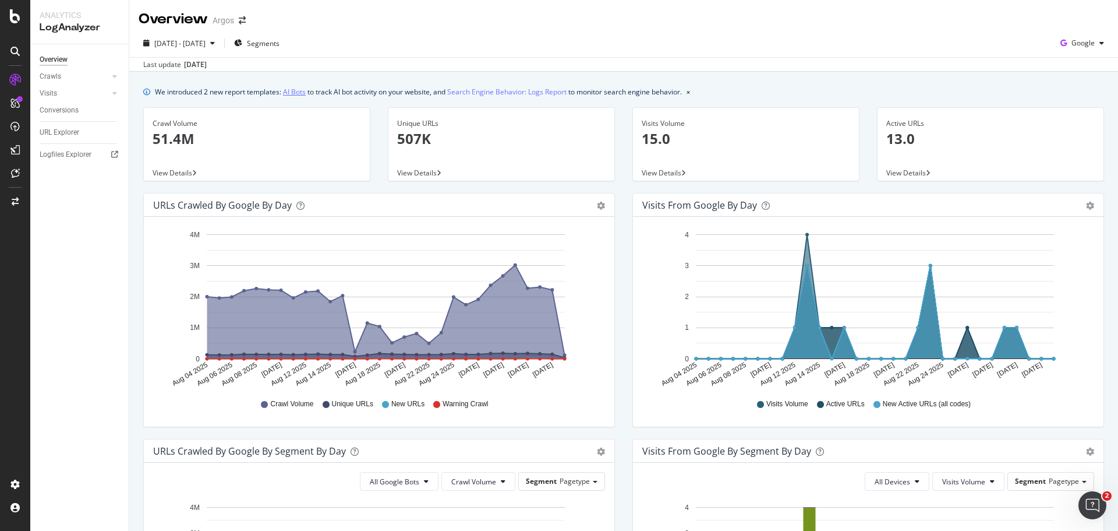
click at [287, 93] on link "AI Bots" at bounding box center [294, 92] width 23 height 12
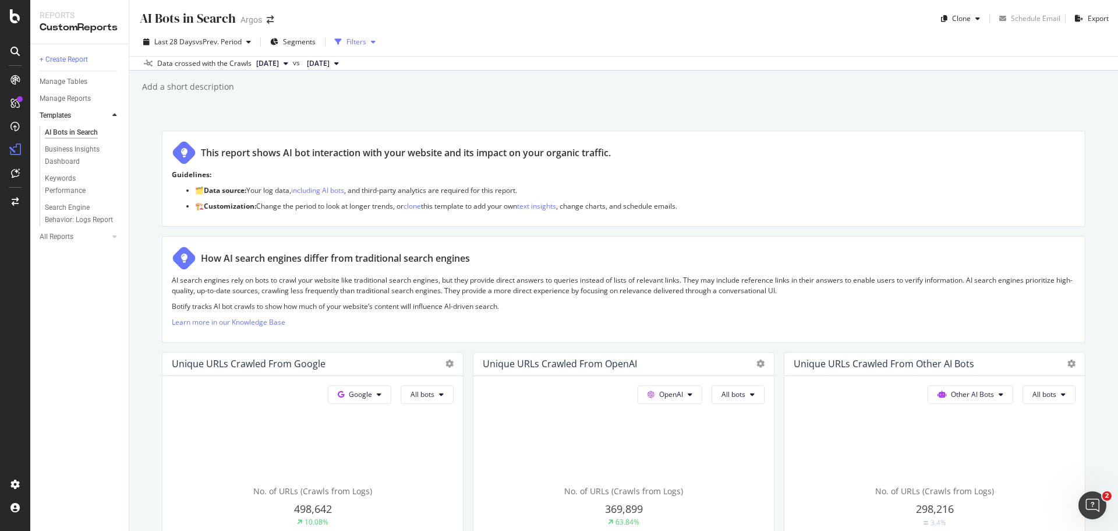
click at [373, 43] on icon "button" at bounding box center [373, 41] width 5 height 7
click at [374, 44] on icon "button" at bounding box center [373, 41] width 5 height 7
click at [961, 18] on div "Clone" at bounding box center [961, 18] width 19 height 10
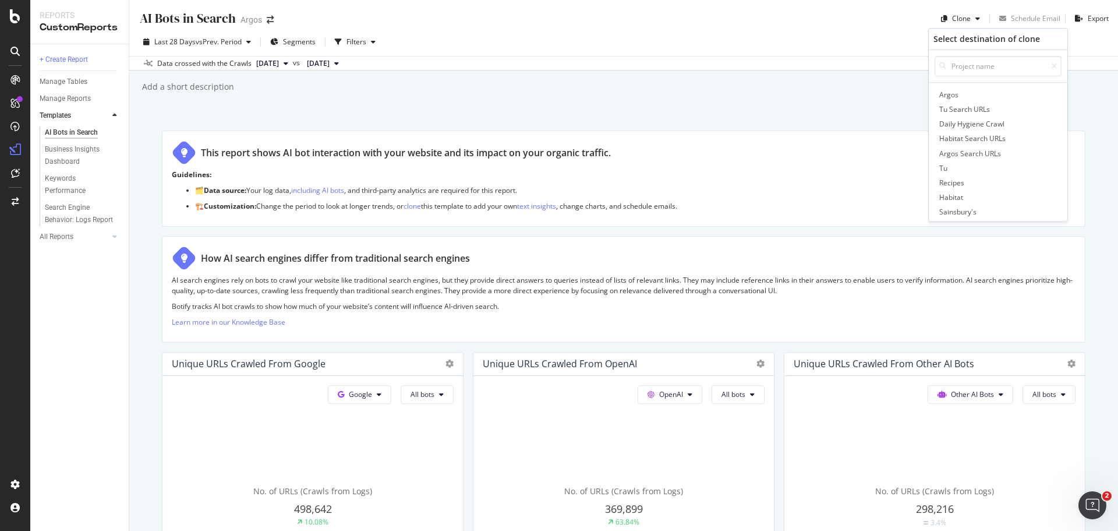
click at [797, 130] on div "AI Bots in Search AI Bots in Search Argos Clone Select destination of clone Arg…" at bounding box center [623, 265] width 989 height 531
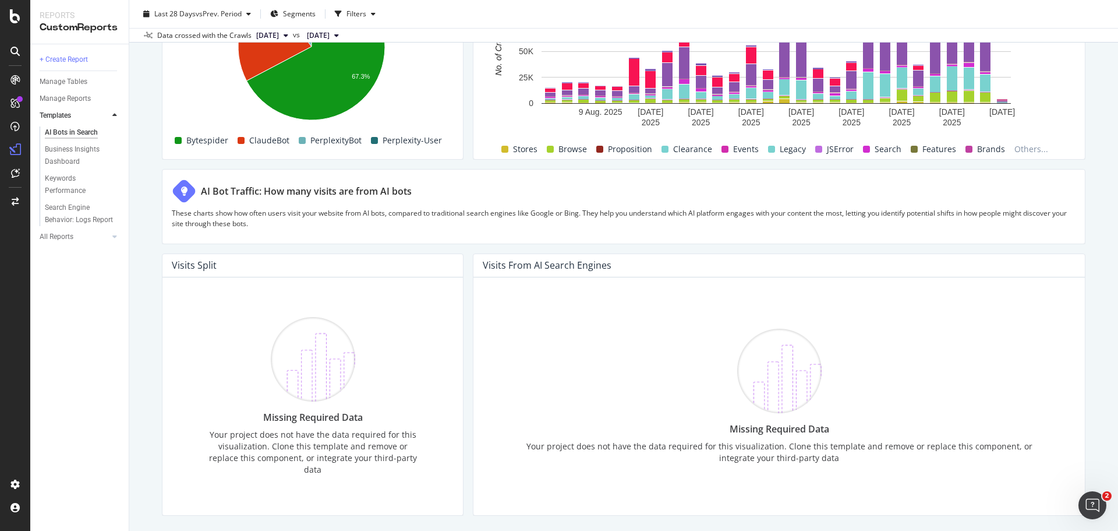
scroll to position [1822, 0]
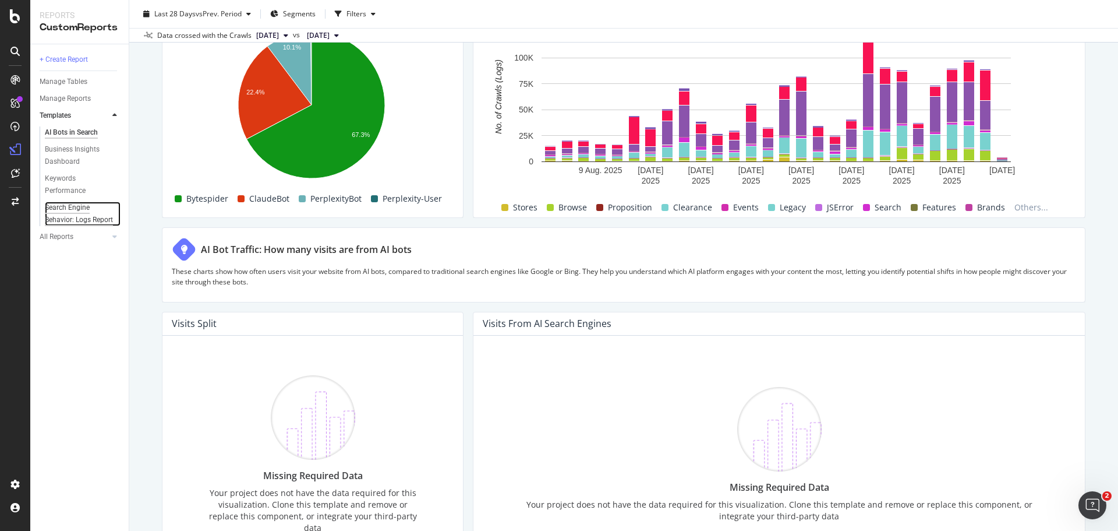
click at [55, 214] on div "Search Engine Behavior: Logs Report" at bounding box center [79, 213] width 69 height 24
